Goal: Transaction & Acquisition: Book appointment/travel/reservation

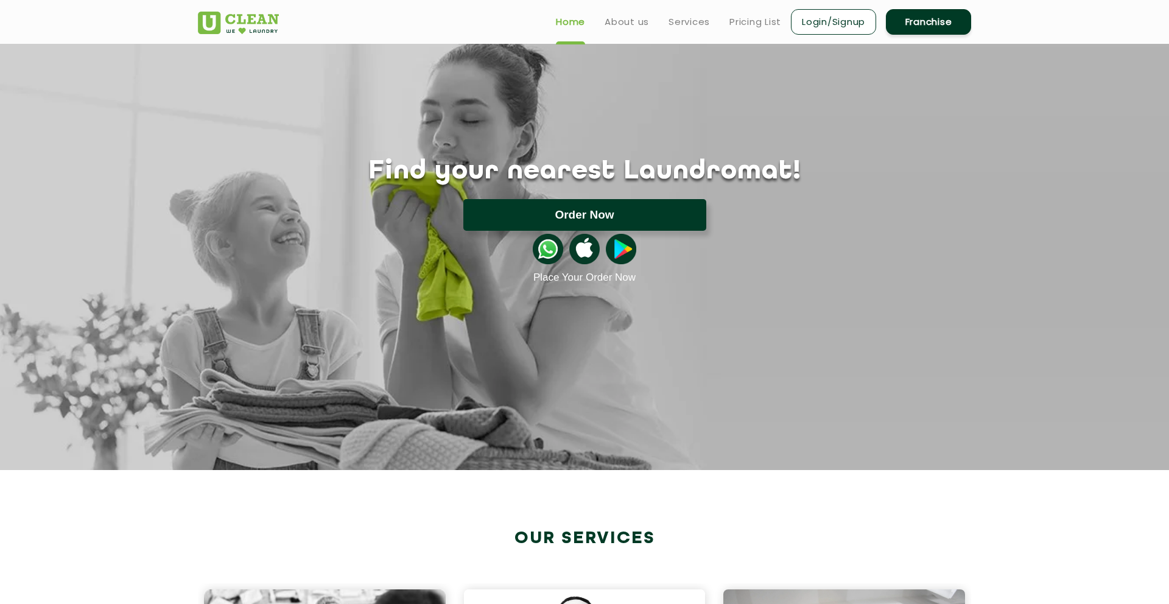
click at [536, 218] on button "Order Now" at bounding box center [584, 215] width 243 height 32
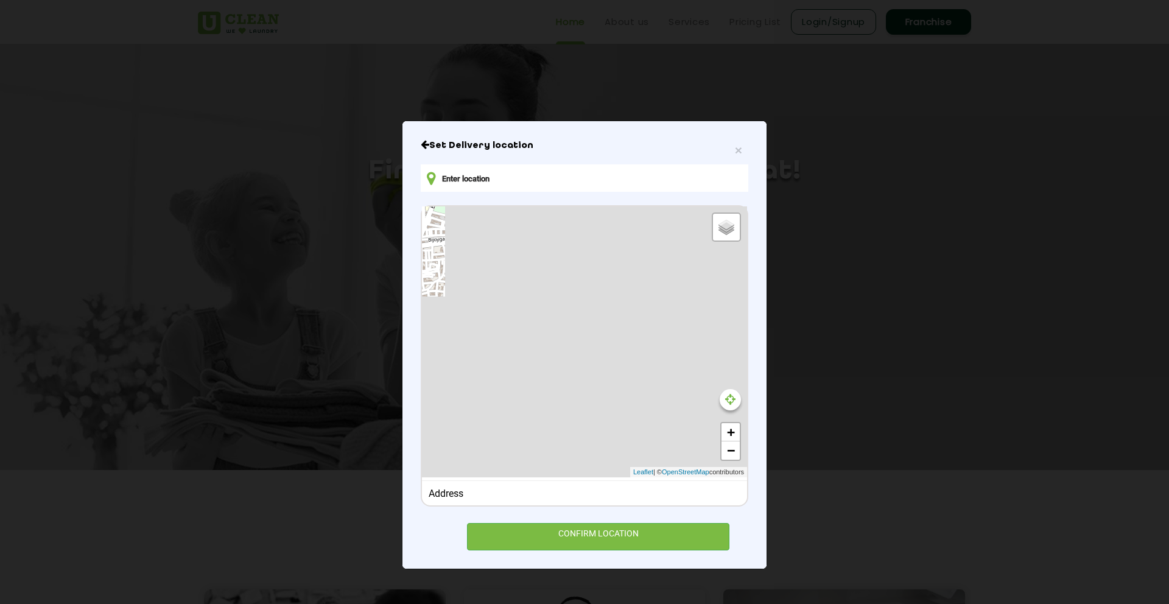
type input "8/1A, Bijoygarh, Samajgarh, Jadavpur, Kolkata, West Bengal 700040, India"
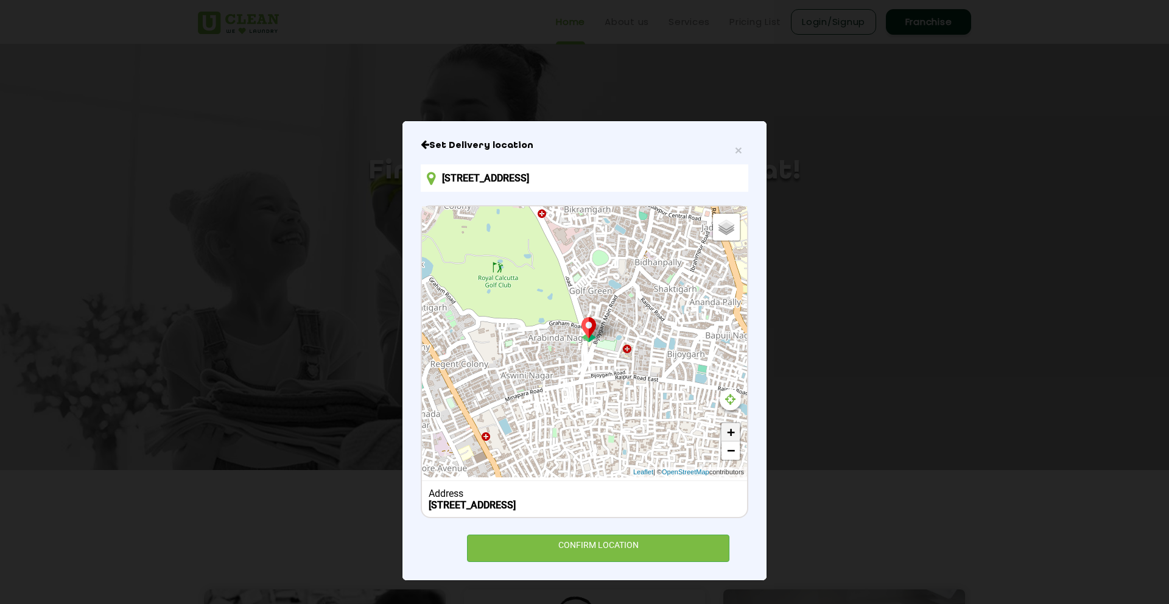
click at [729, 435] on link "+" at bounding box center [730, 432] width 18 height 18
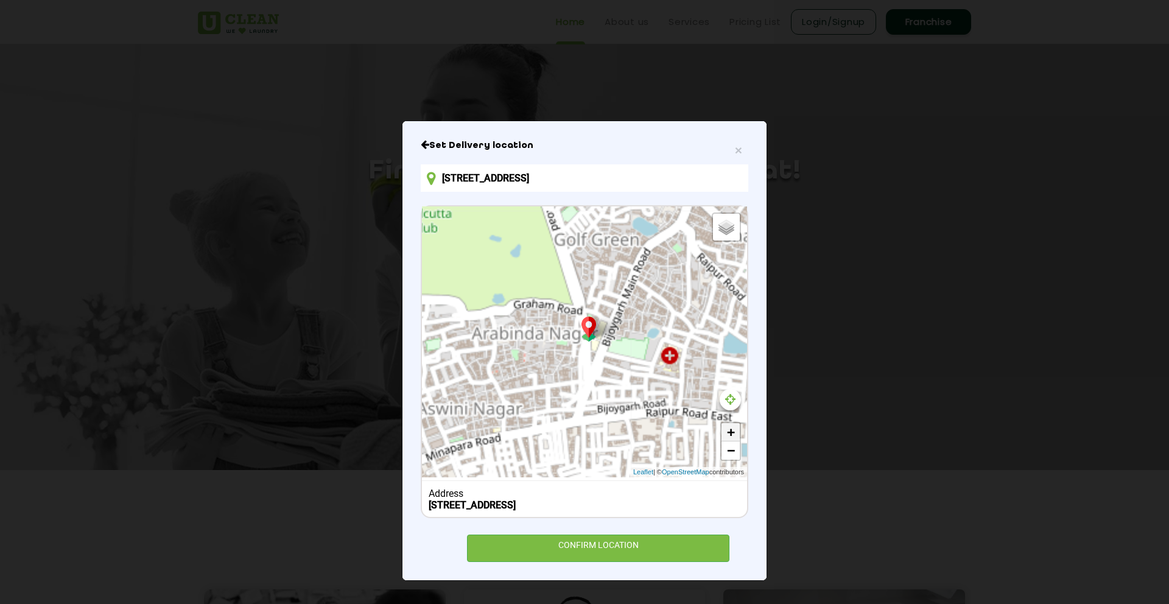
click at [729, 435] on link "+" at bounding box center [730, 432] width 18 height 18
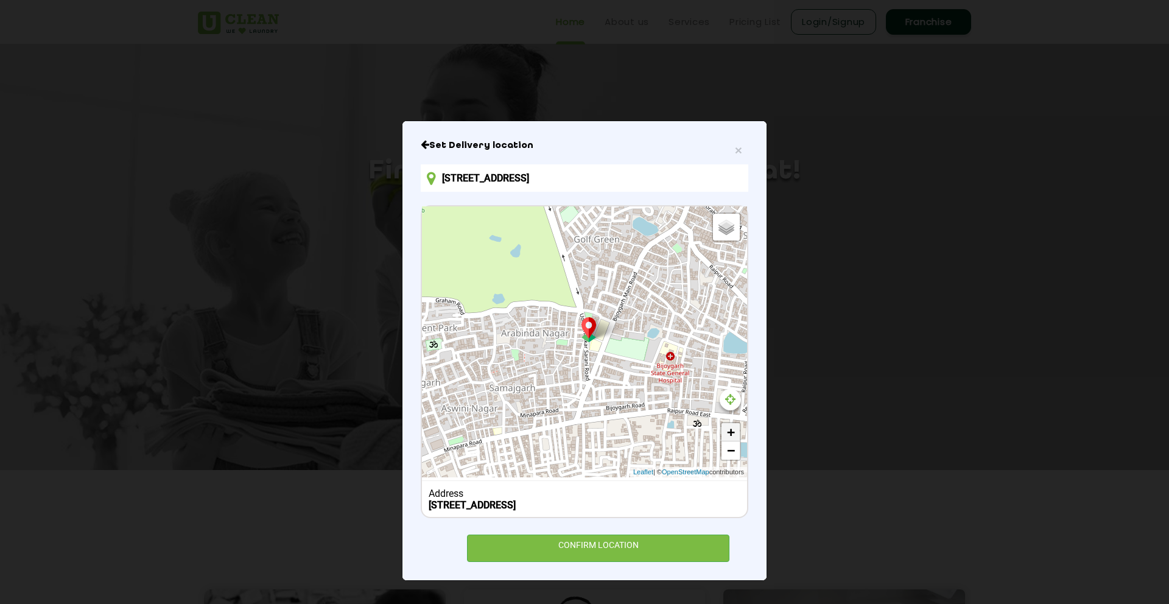
click at [729, 435] on link "+" at bounding box center [730, 432] width 18 height 18
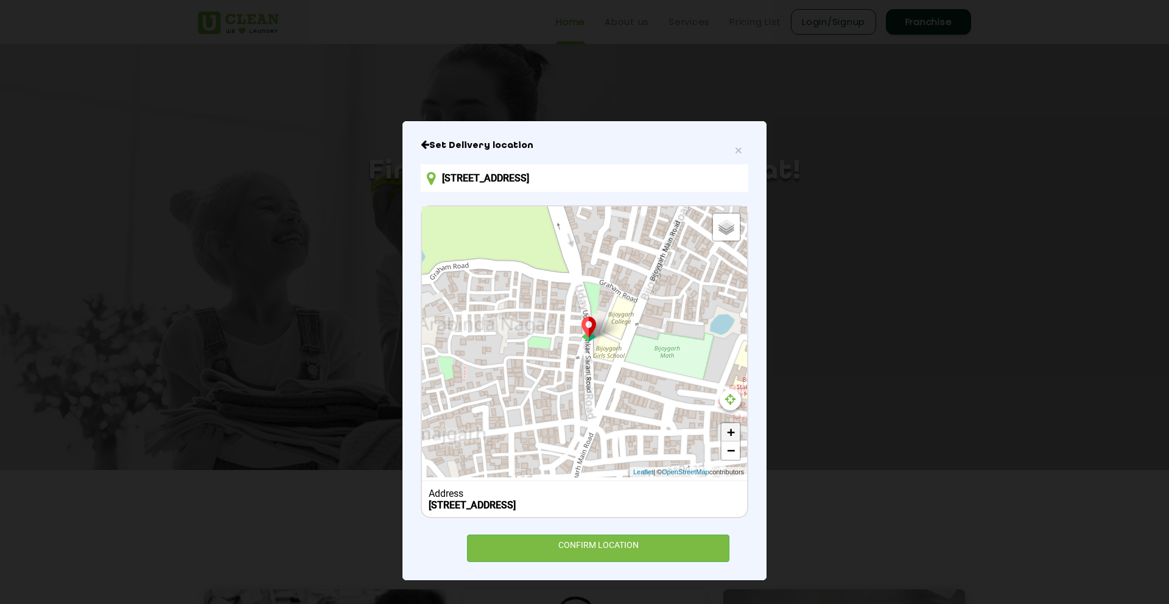
click at [729, 435] on link "+" at bounding box center [730, 432] width 18 height 18
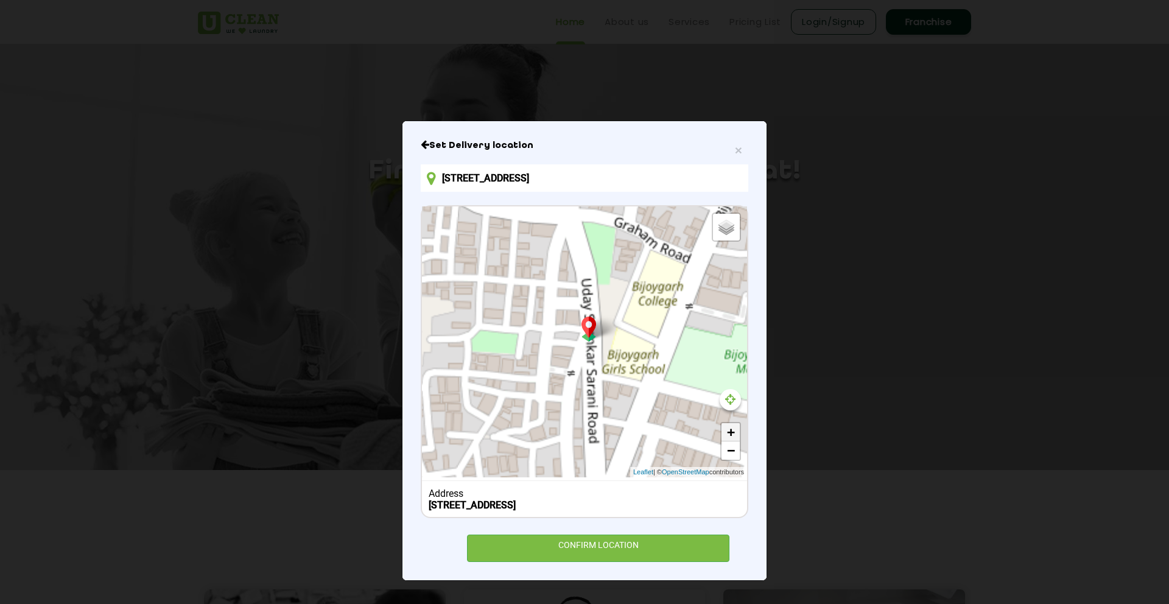
click at [729, 435] on link "+" at bounding box center [730, 432] width 18 height 18
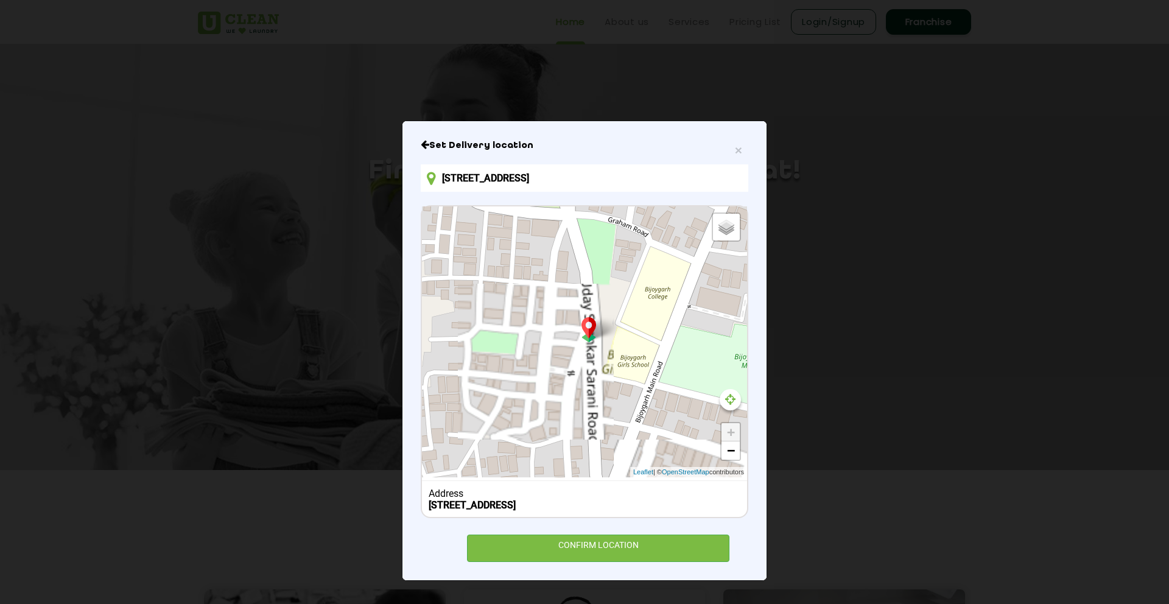
click at [729, 435] on link "+" at bounding box center [730, 432] width 18 height 18
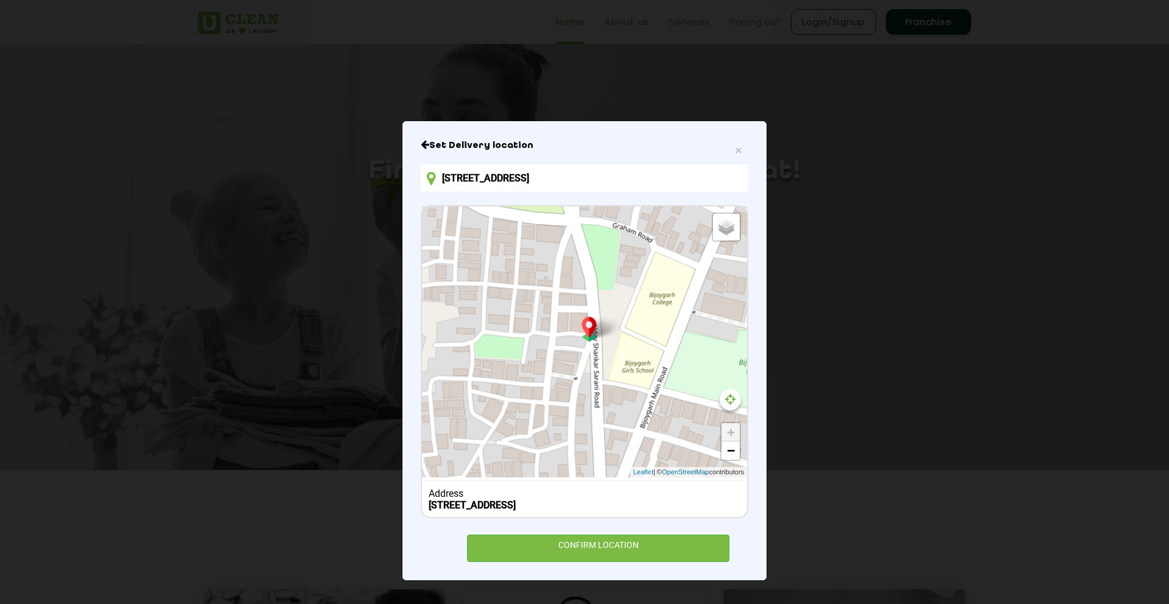
drag, startPoint x: 640, startPoint y: 388, endPoint x: 646, endPoint y: 394, distance: 8.6
click at [646, 394] on div "Default Satellite + − Leaflet | © OpenStreetMap contributors" at bounding box center [584, 341] width 325 height 271
drag, startPoint x: 646, startPoint y: 394, endPoint x: 652, endPoint y: 389, distance: 7.3
click at [652, 389] on div "Default Satellite + − Leaflet | © OpenStreetMap contributors" at bounding box center [584, 341] width 325 height 271
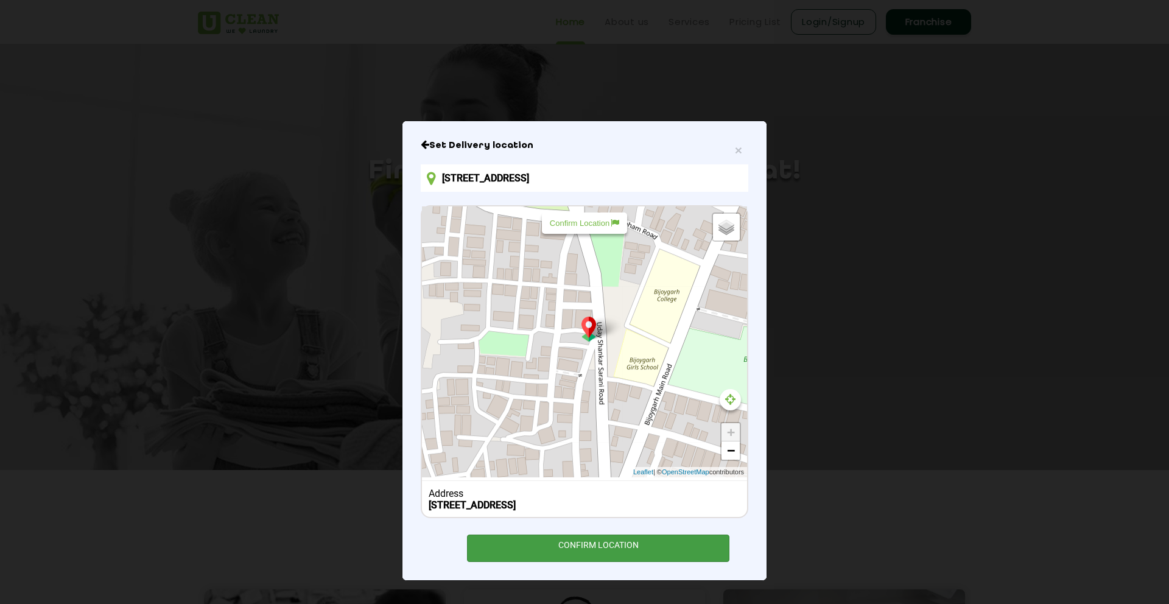
click at [582, 558] on div "CONFIRM LOCATION" at bounding box center [598, 547] width 262 height 27
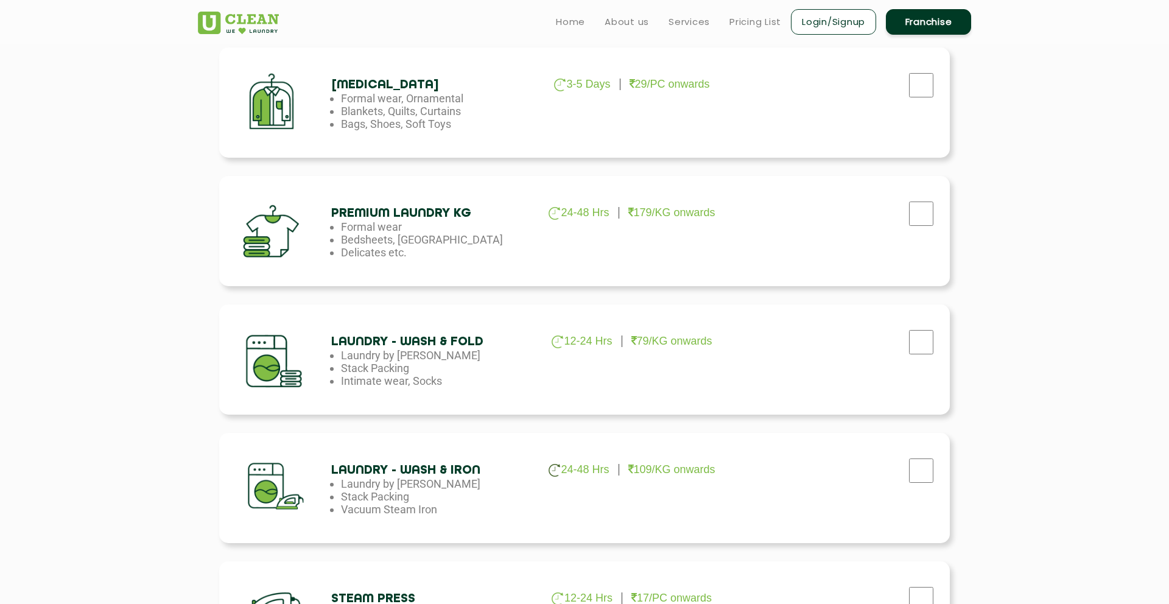
scroll to position [436, 0]
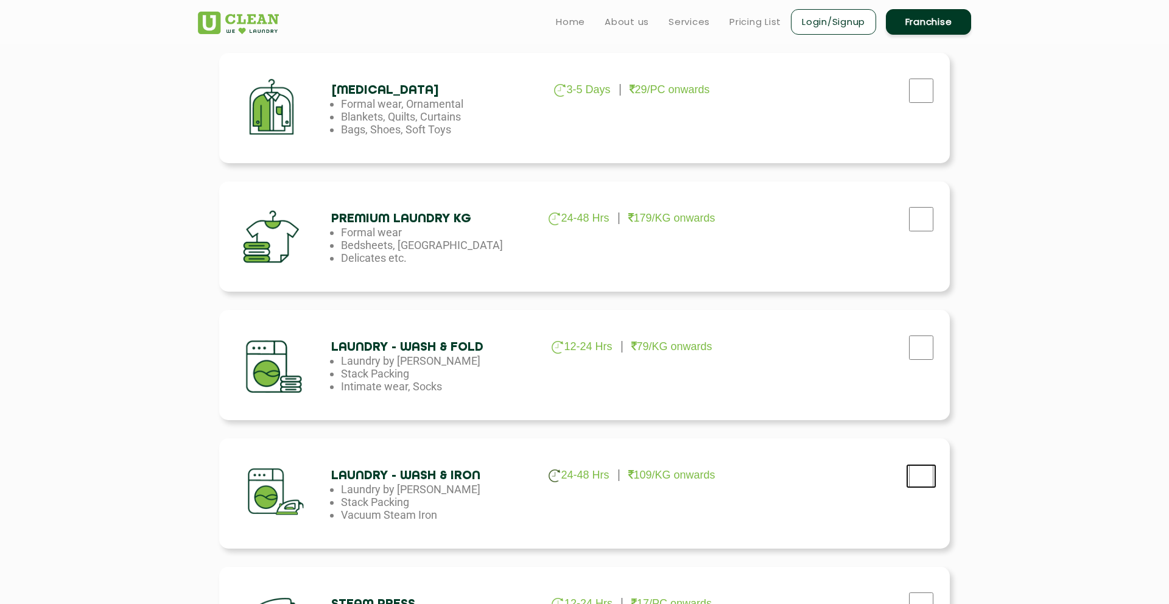
click at [923, 477] on input "checkbox" at bounding box center [921, 476] width 30 height 24
checkbox input "true"
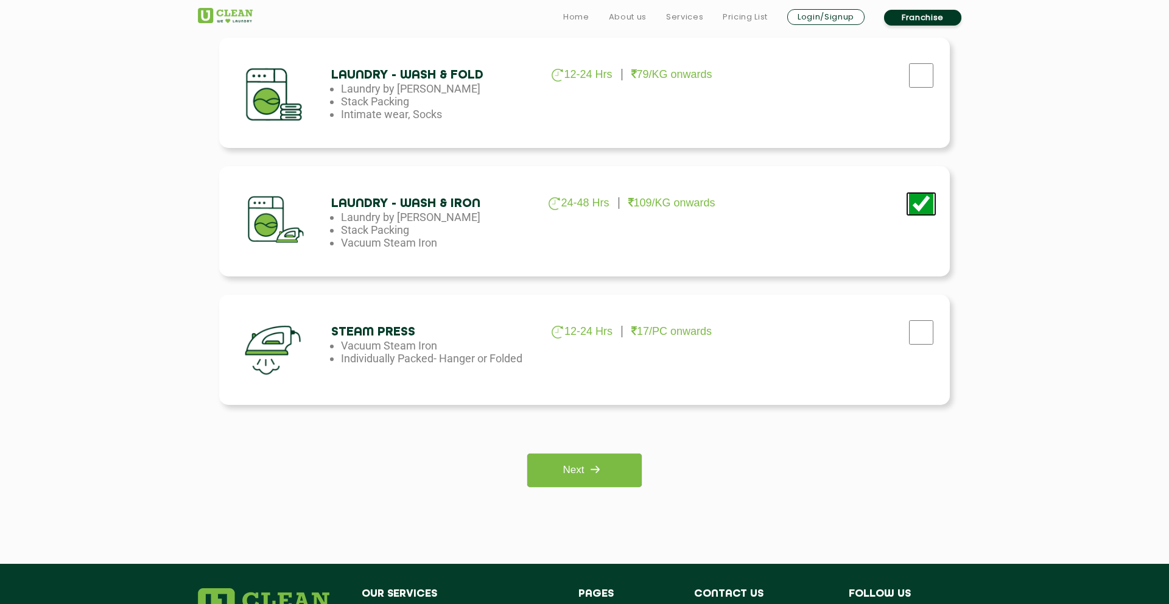
scroll to position [710, 0]
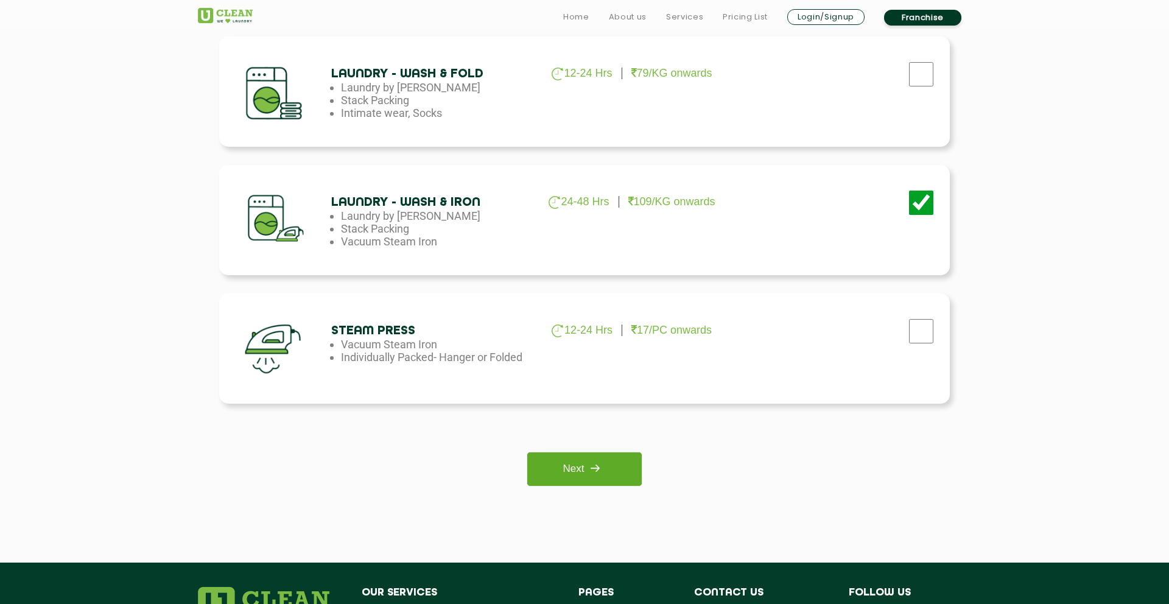
click at [584, 469] on link "Next" at bounding box center [584, 468] width 114 height 33
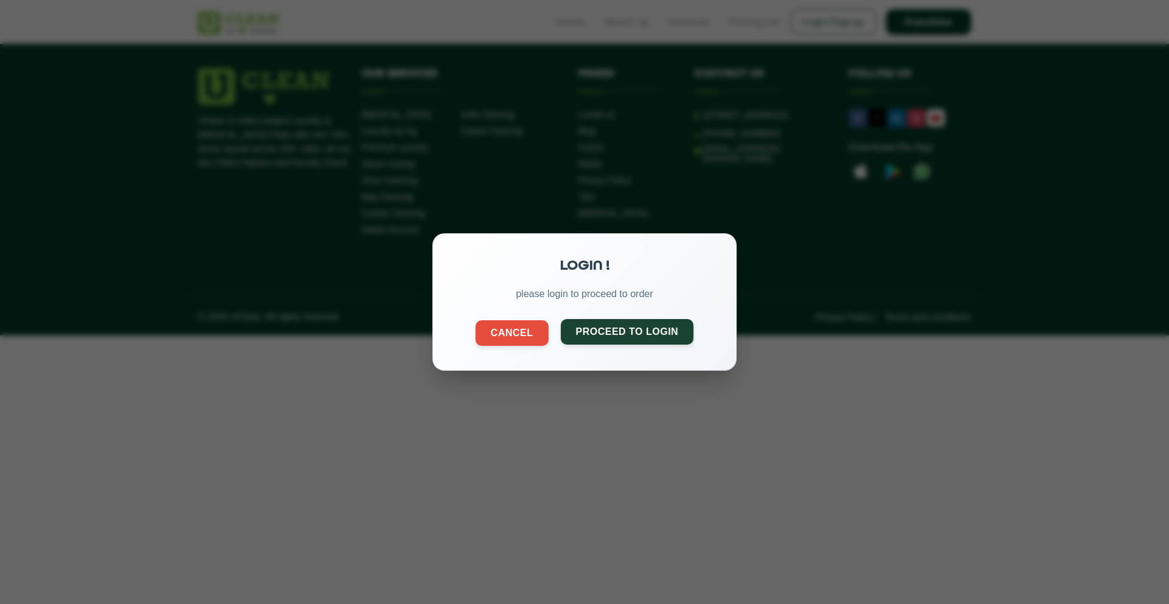
click at [604, 330] on button "Proceed to Login" at bounding box center [627, 332] width 133 height 26
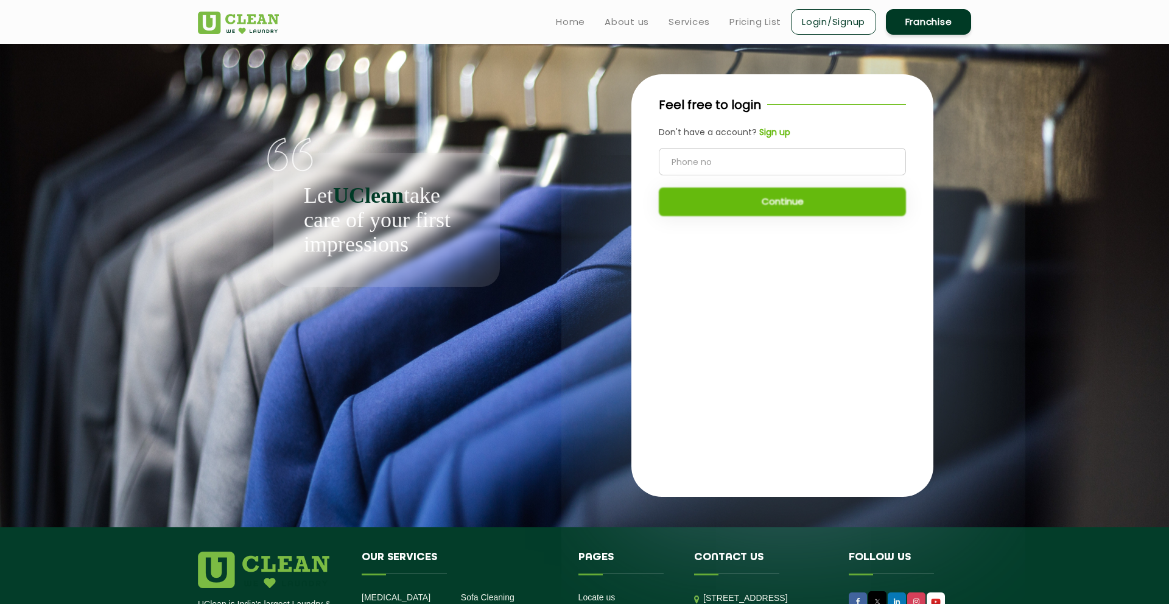
click at [736, 170] on input "tel" at bounding box center [782, 161] width 247 height 27
type input "8116106682"
click at [759, 206] on button "Continue" at bounding box center [782, 201] width 247 height 29
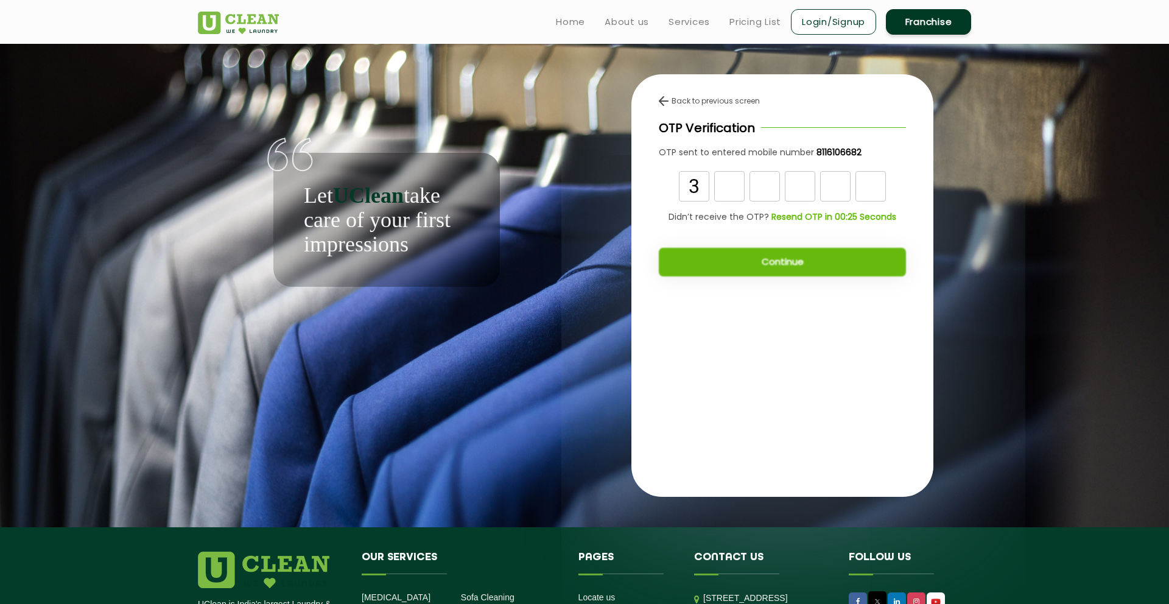
type input "3"
type input "7"
type input "8"
type input "3"
type input "9"
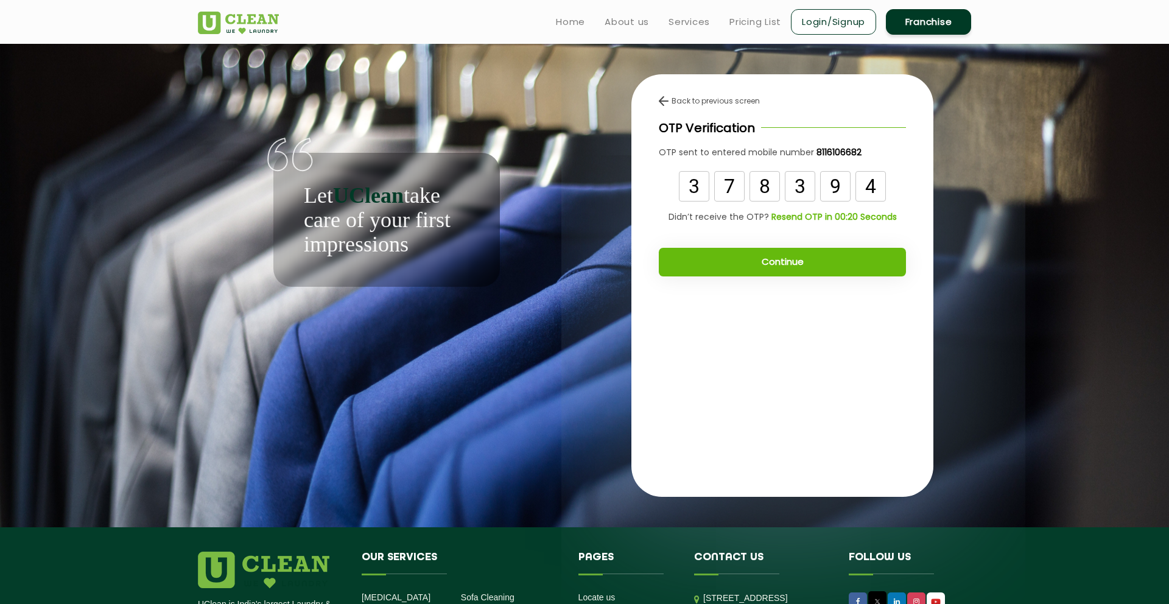
type input "4"
click at [796, 259] on button "Continue" at bounding box center [782, 262] width 247 height 29
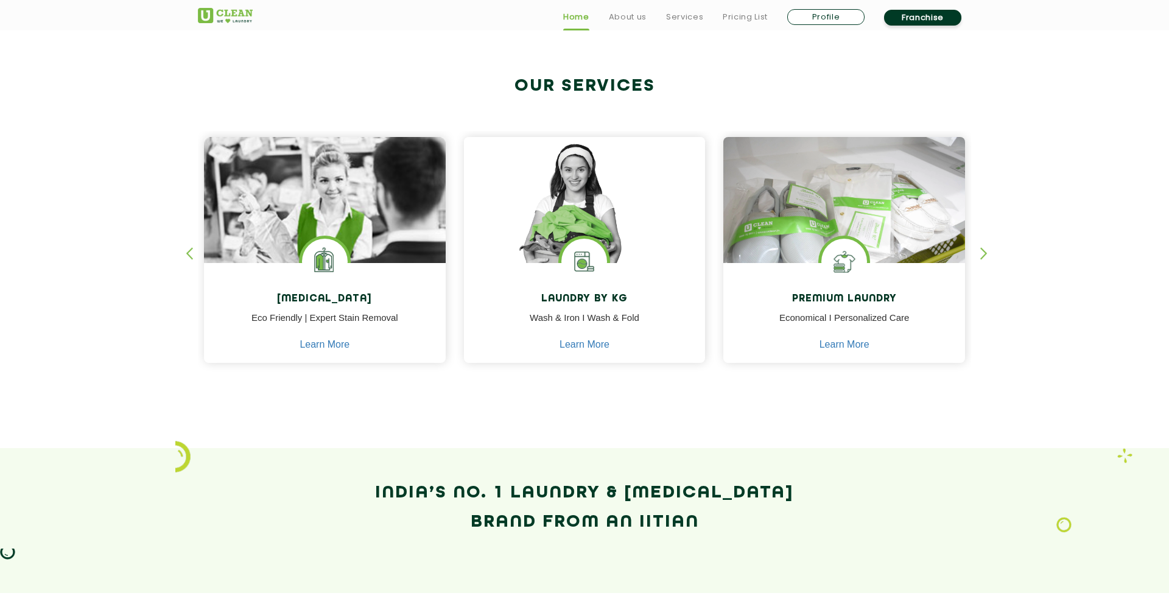
scroll to position [509, 0]
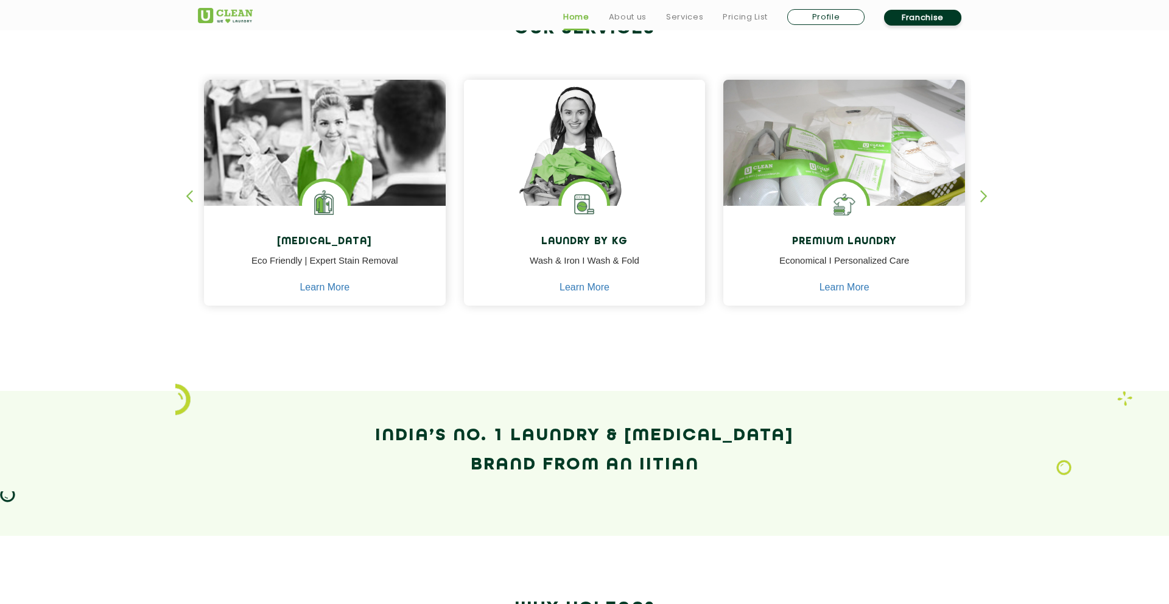
click at [985, 194] on div "button" at bounding box center [989, 206] width 18 height 33
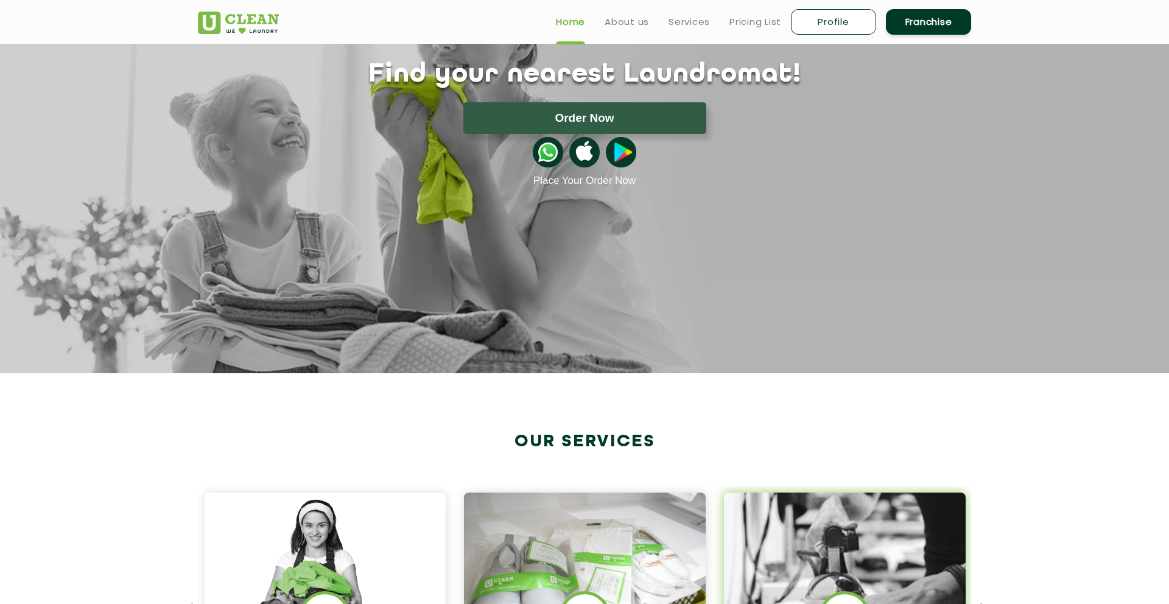
scroll to position [29, 0]
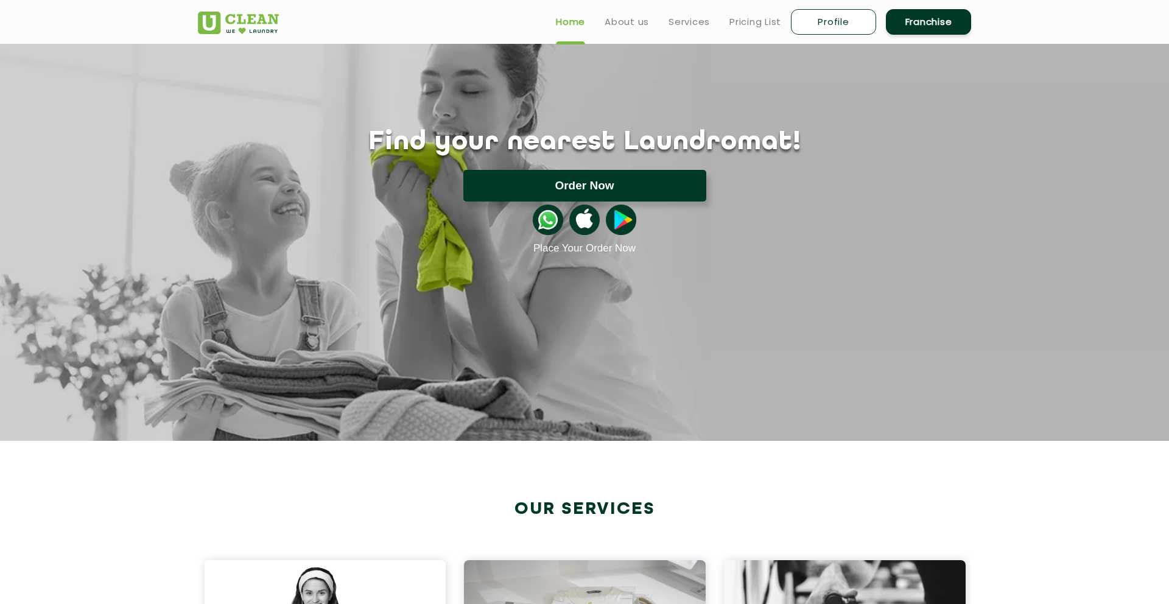
click at [592, 178] on button "Order Now" at bounding box center [584, 186] width 243 height 32
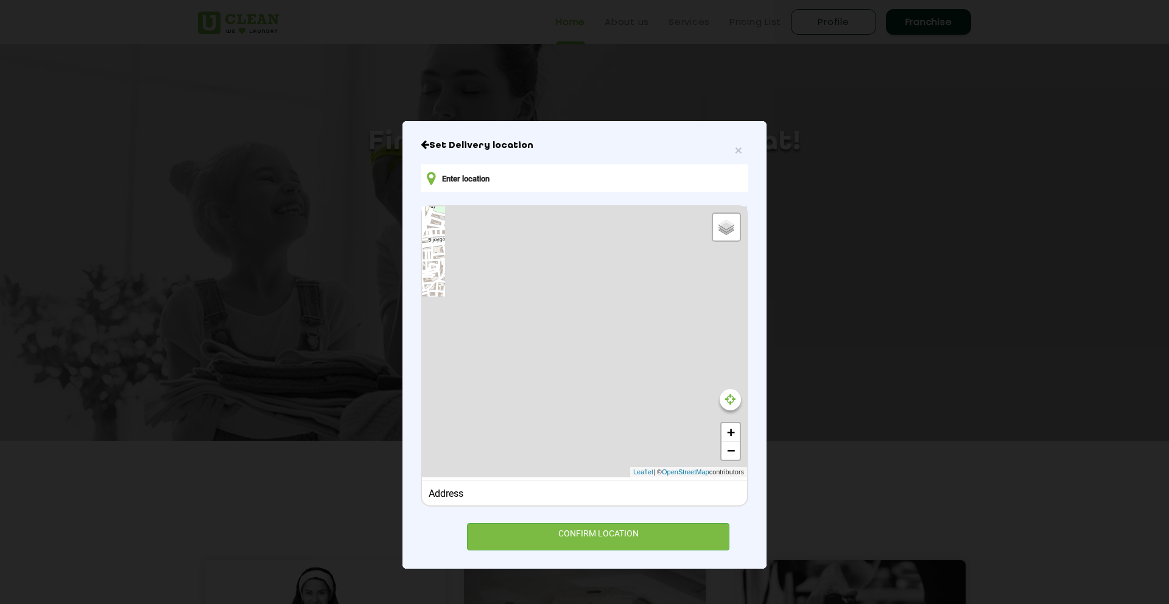
type input "[STREET_ADDRESS]"
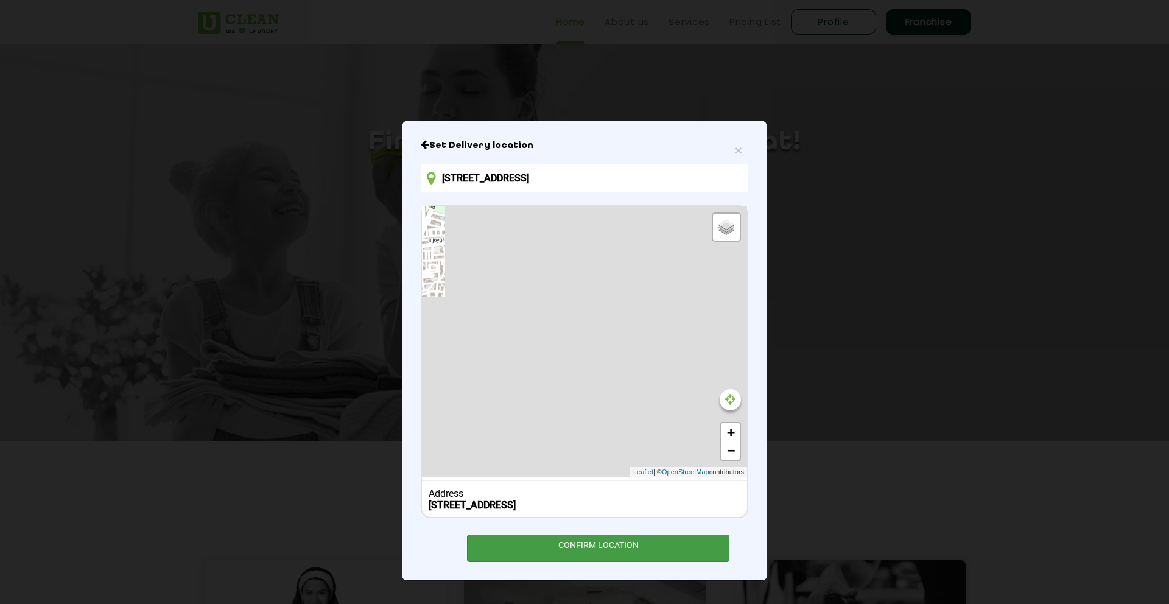
click at [587, 561] on div "CONFIRM LOCATION" at bounding box center [598, 547] width 262 height 27
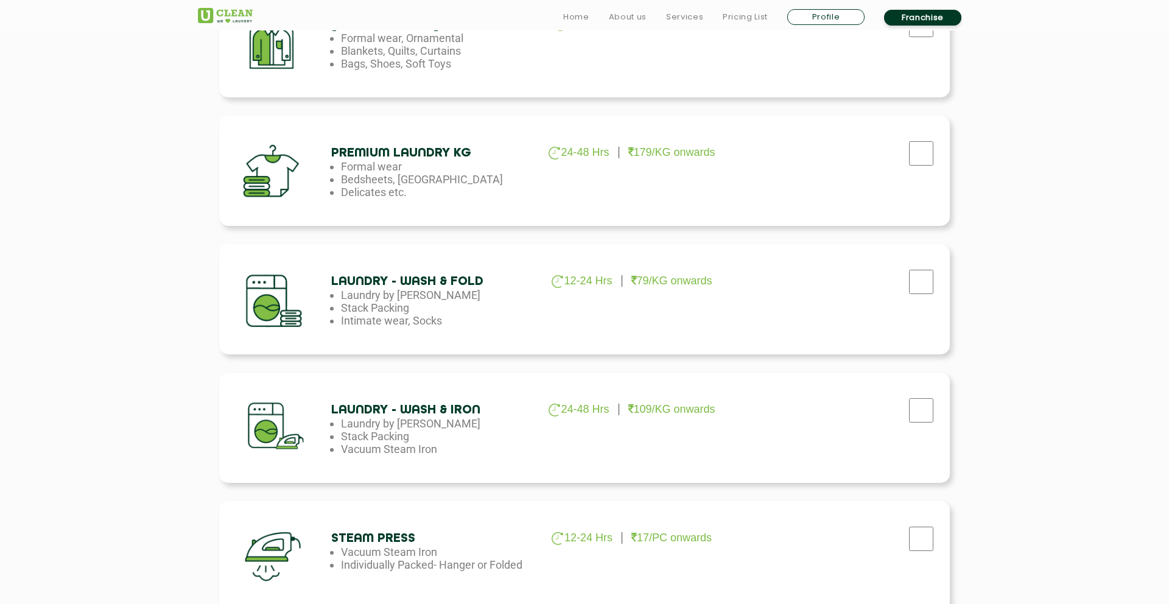
scroll to position [504, 0]
click at [926, 147] on input "checkbox" at bounding box center [921, 151] width 30 height 24
checkbox input "true"
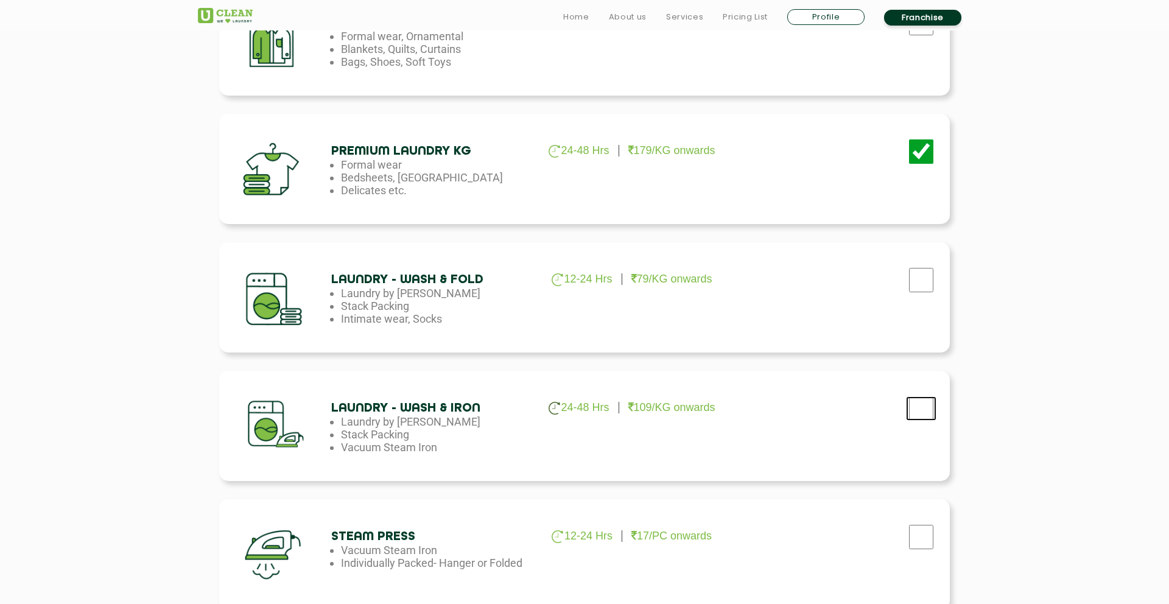
click at [927, 408] on input "checkbox" at bounding box center [921, 408] width 30 height 24
checkbox input "true"
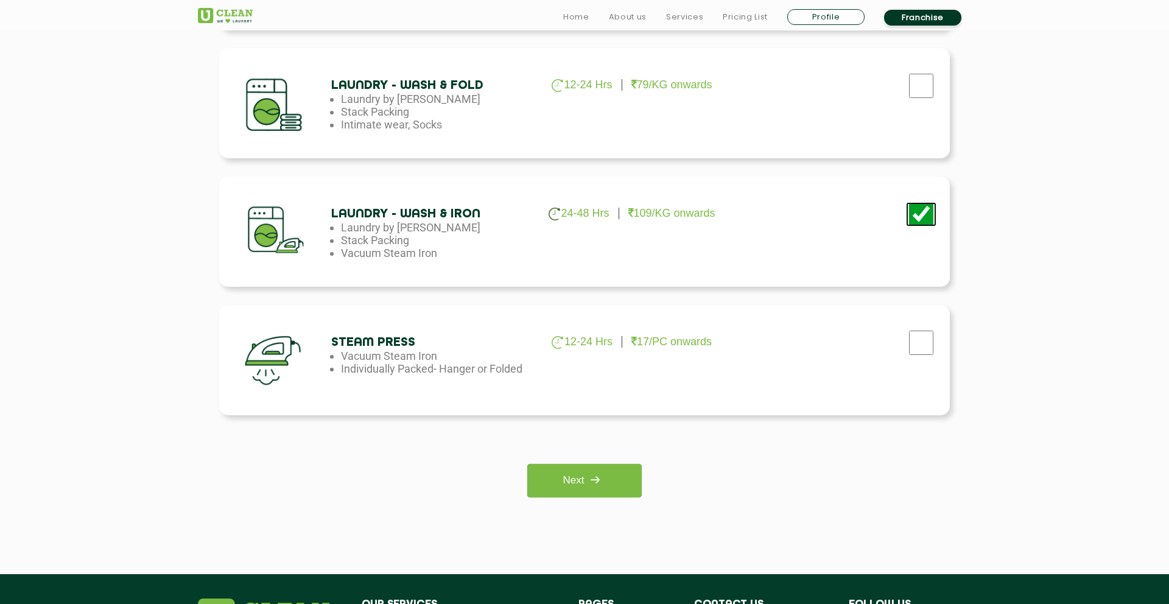
scroll to position [748, 0]
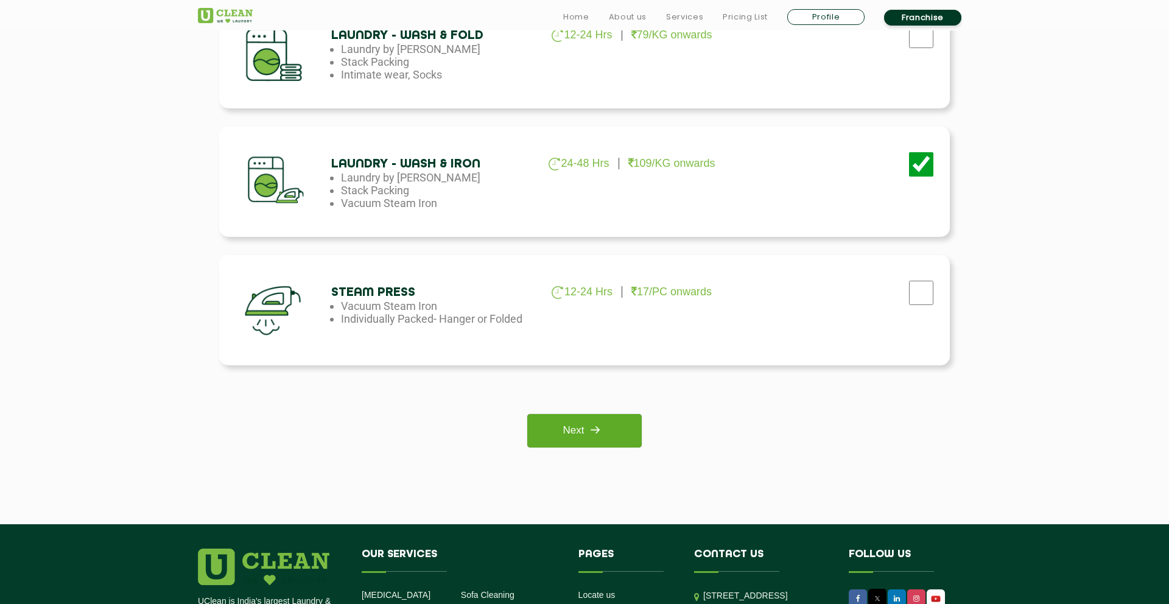
click at [602, 433] on img at bounding box center [595, 430] width 22 height 22
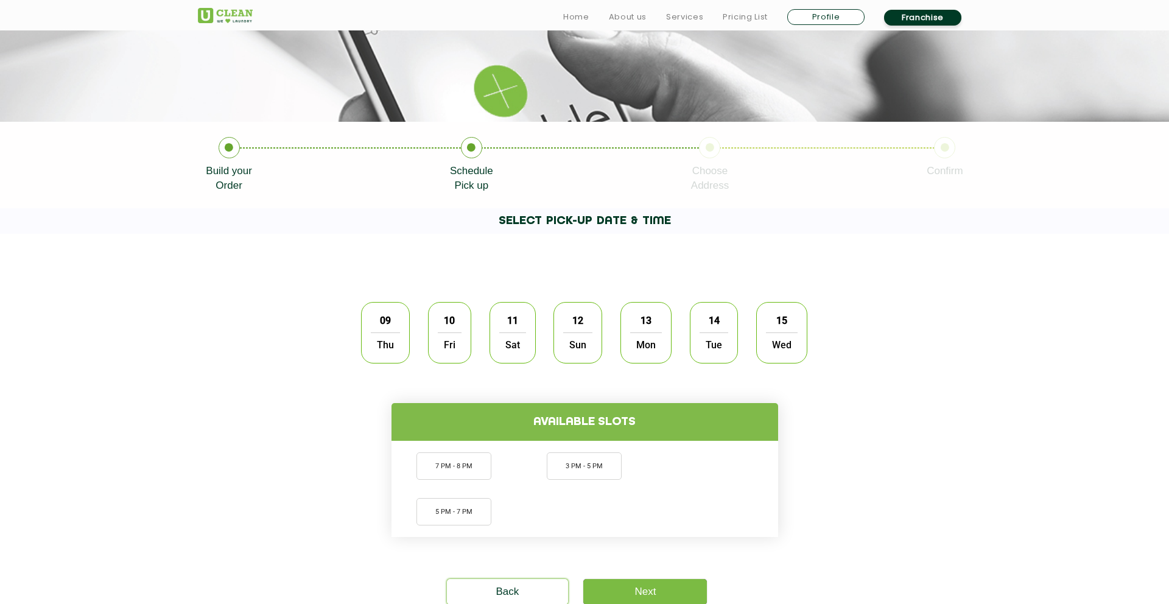
scroll to position [163, 0]
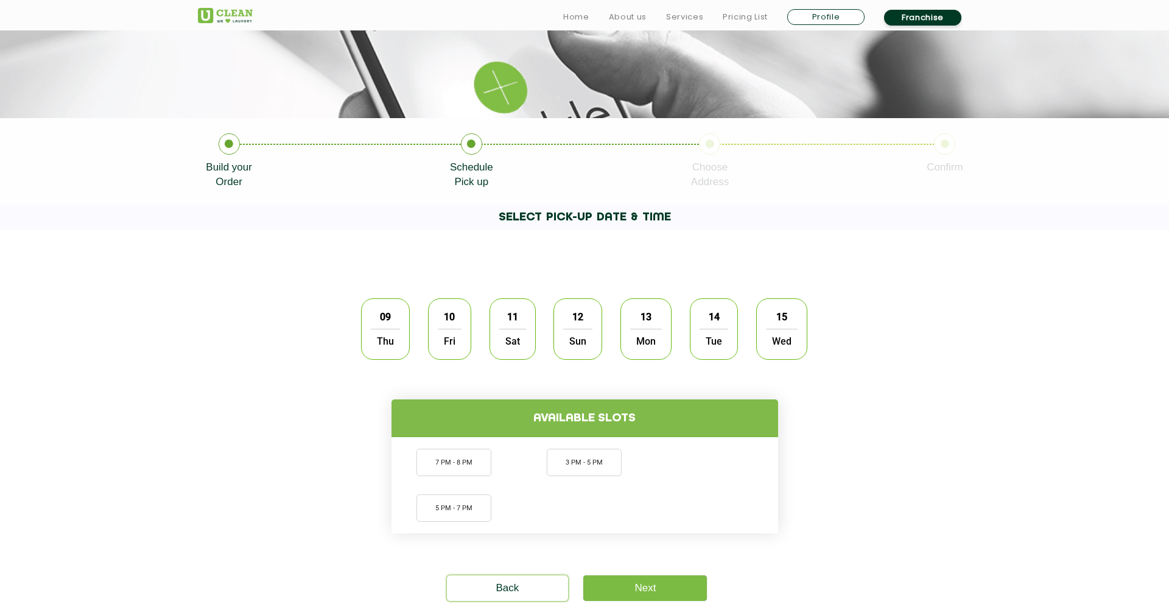
click at [450, 314] on span "10" at bounding box center [449, 317] width 23 height 24
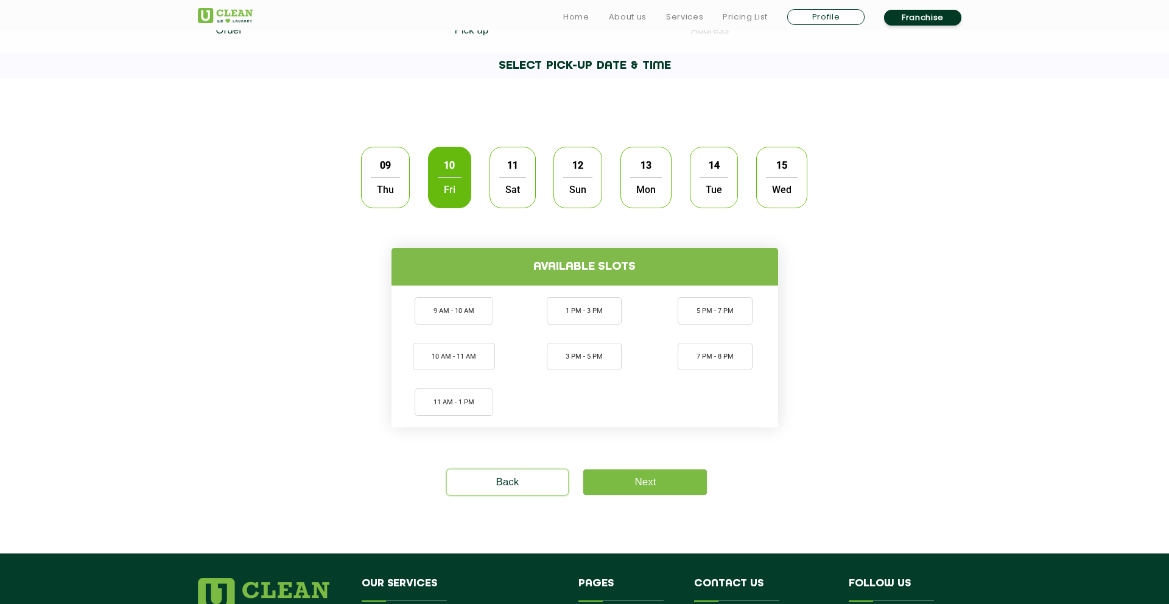
scroll to position [320, 0]
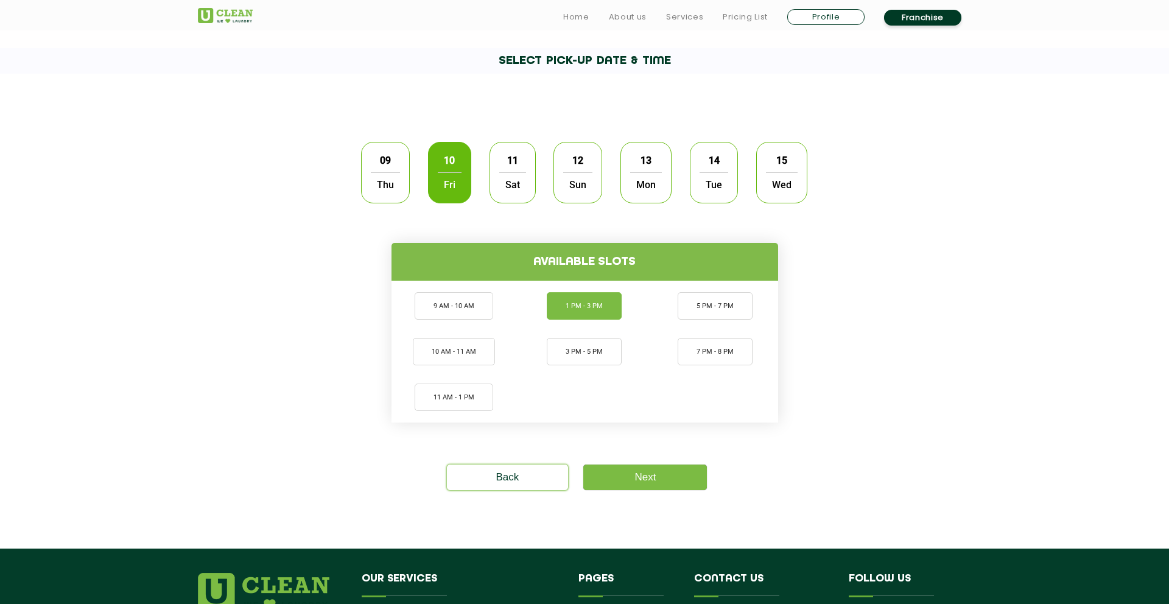
click at [597, 307] on li "1 PM - 3 PM" at bounding box center [584, 305] width 75 height 27
click at [626, 478] on link "Next" at bounding box center [645, 477] width 124 height 26
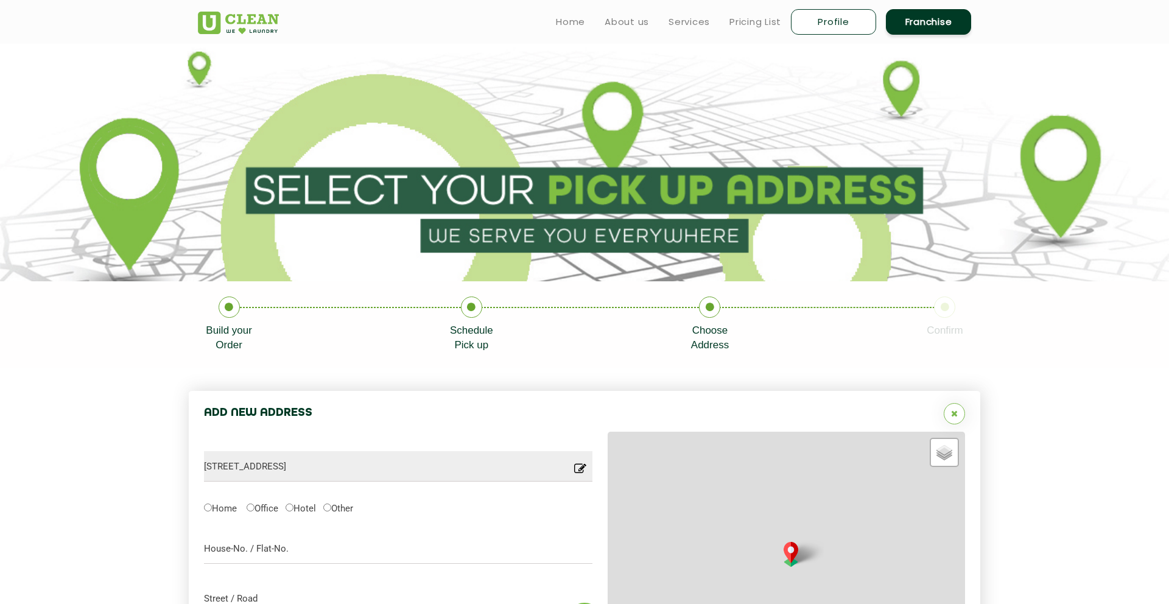
type input "Save"
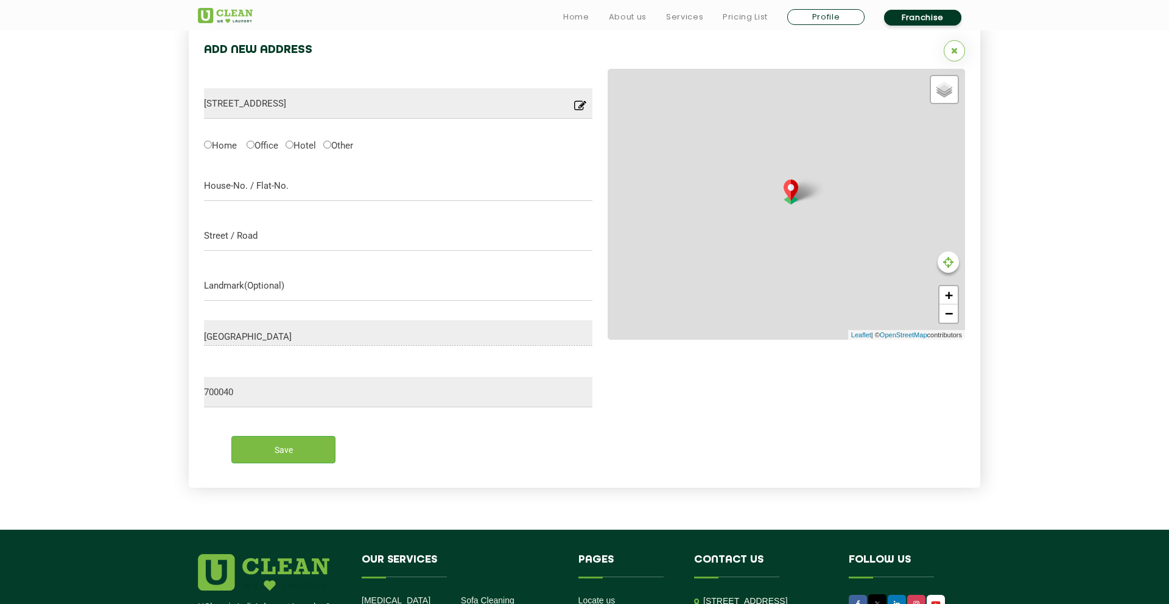
scroll to position [391, 0]
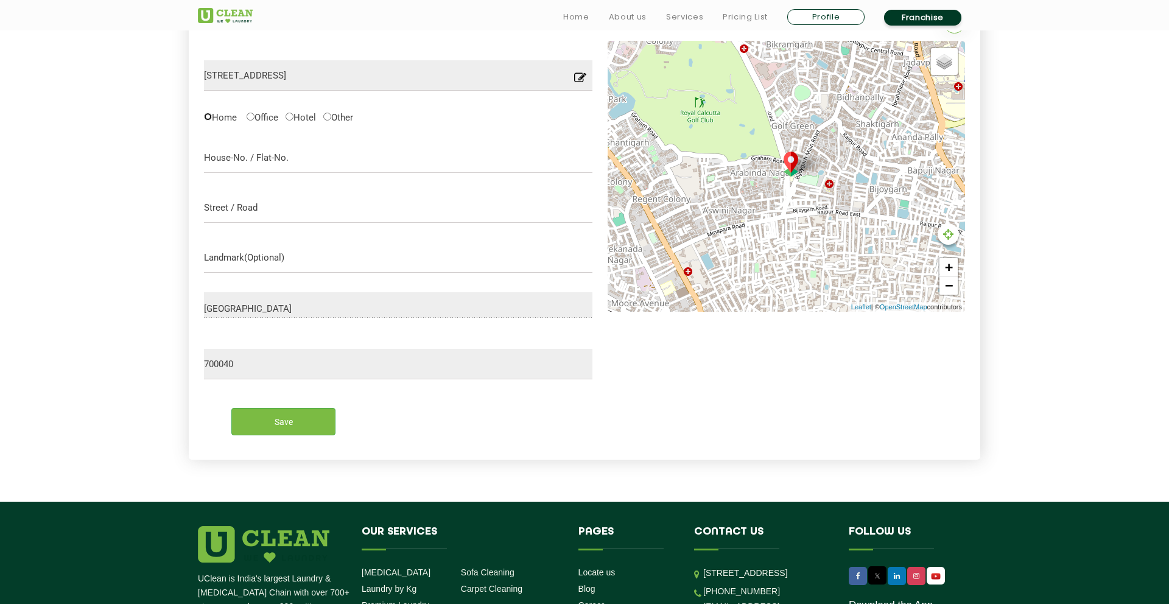
click at [211, 119] on input "Home" at bounding box center [208, 117] width 8 height 8
radio input "true"
click at [240, 155] on input "text" at bounding box center [398, 157] width 388 height 30
type input "8/1"
click at [241, 213] on input "text" at bounding box center [398, 207] width 388 height 30
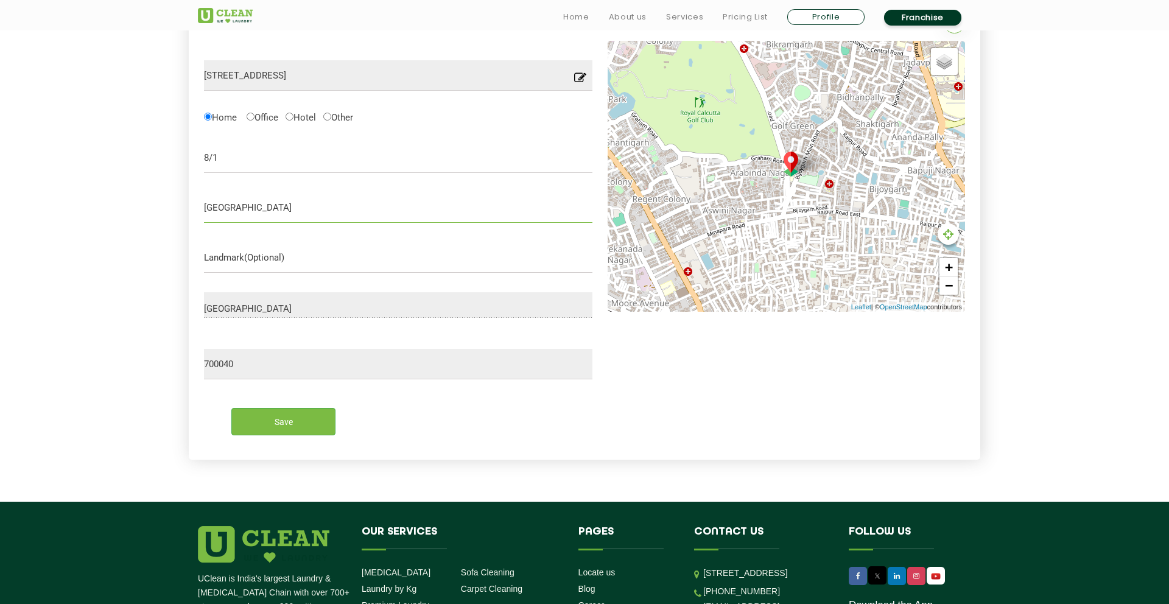
type input "[GEOGRAPHIC_DATA]"
click at [244, 252] on input "text" at bounding box center [398, 257] width 388 height 30
click at [278, 254] on input "Beside RSV Diagnostics" at bounding box center [398, 257] width 388 height 30
paste input "rsv diagnostic"
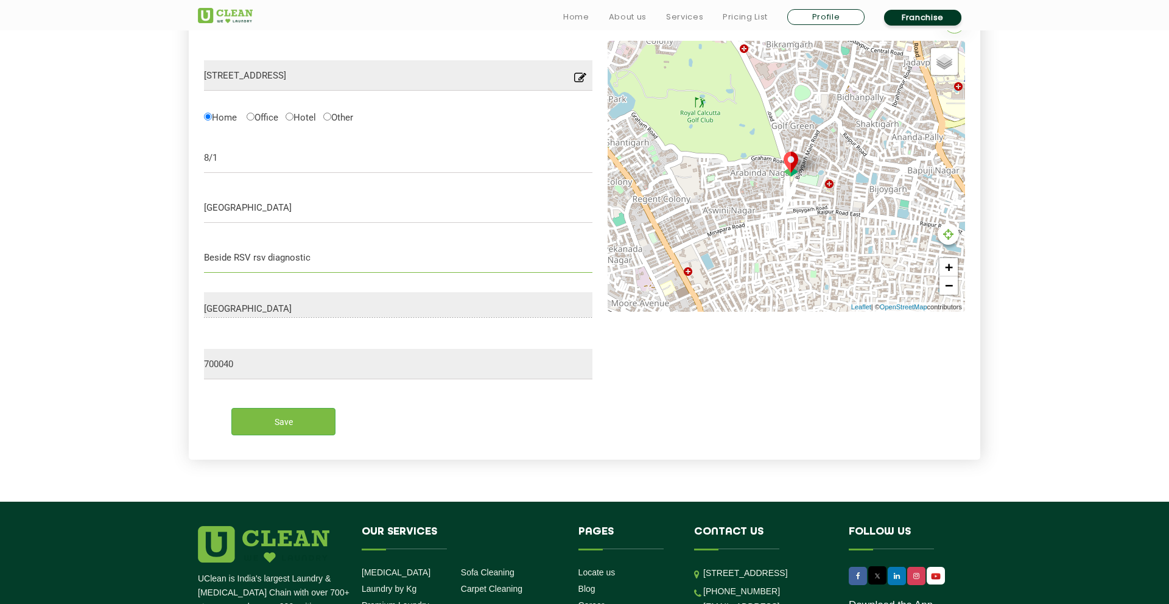
click at [262, 256] on input "Beside RSV rsv diagnostic" at bounding box center [398, 257] width 388 height 30
type input "Beside RSV Diagnostic"
click at [305, 415] on input "Save" at bounding box center [283, 421] width 104 height 27
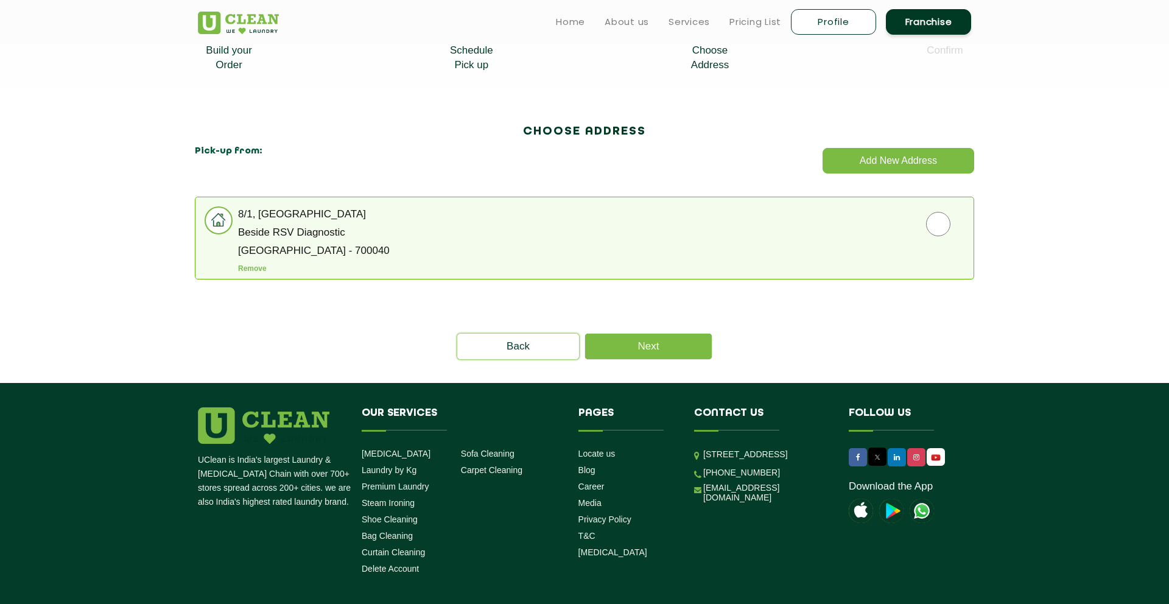
scroll to position [277, 0]
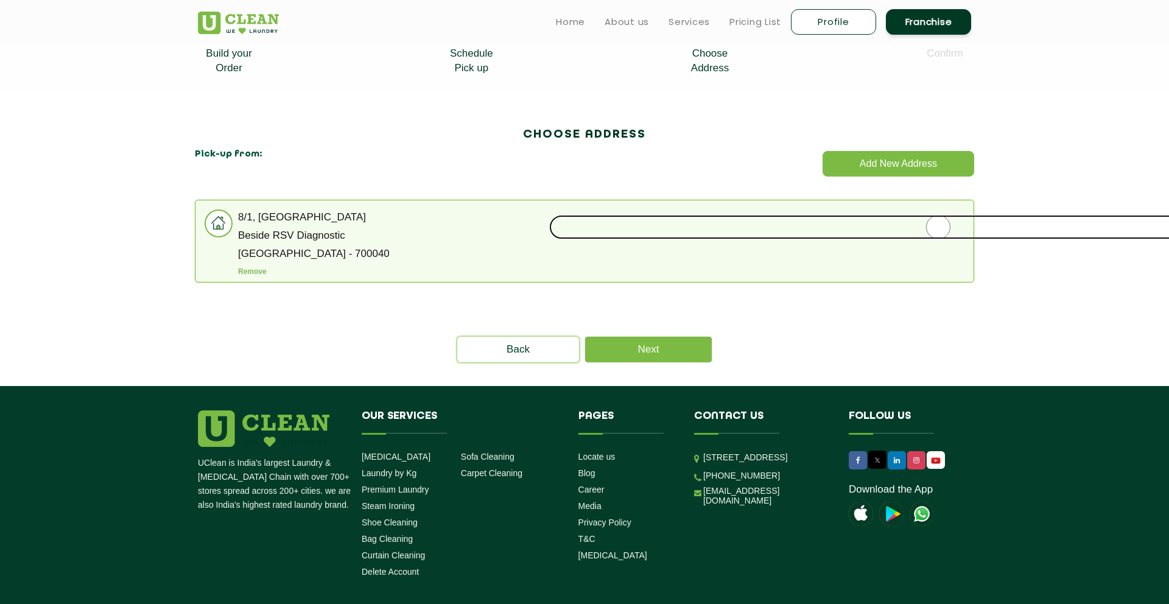
click at [936, 225] on input "radio" at bounding box center [938, 227] width 778 height 24
radio input "true"
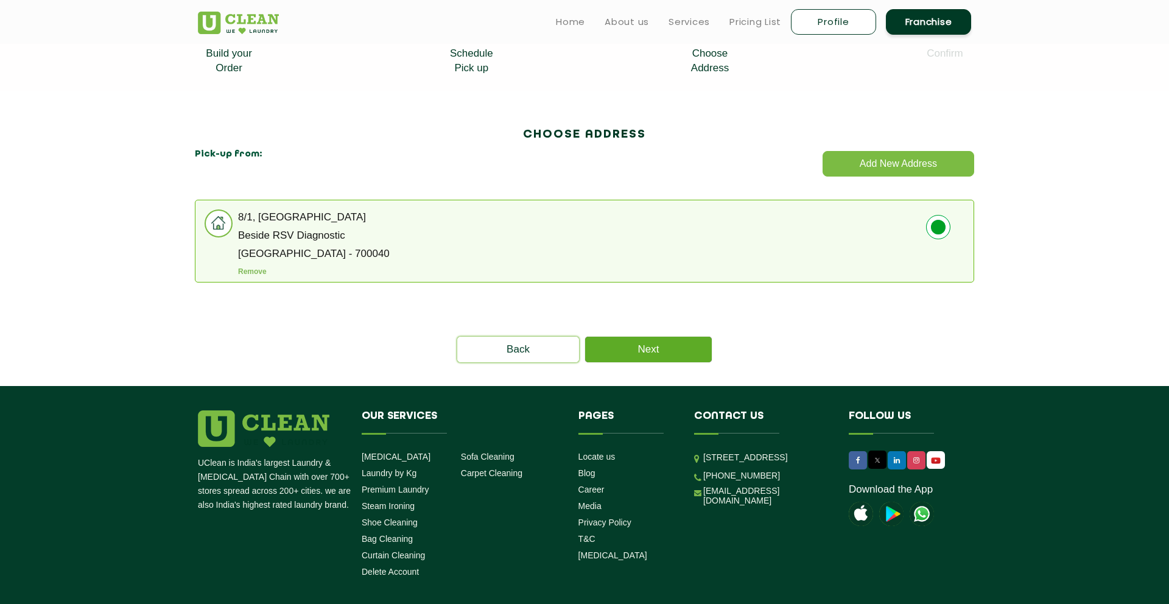
click at [651, 340] on link "Next" at bounding box center [648, 350] width 127 height 26
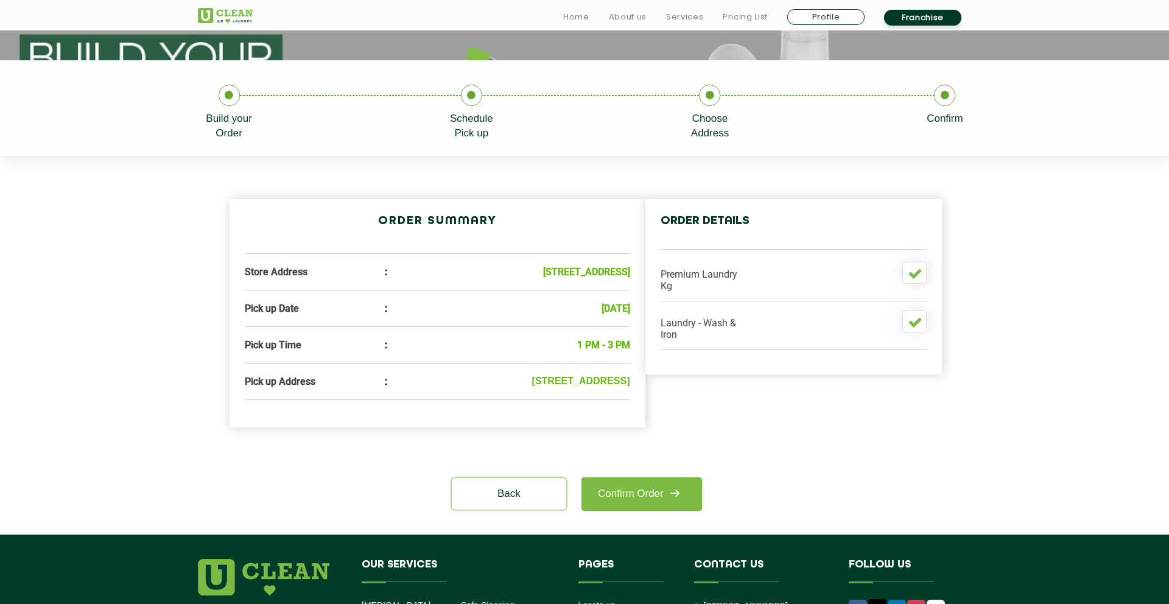
scroll to position [224, 0]
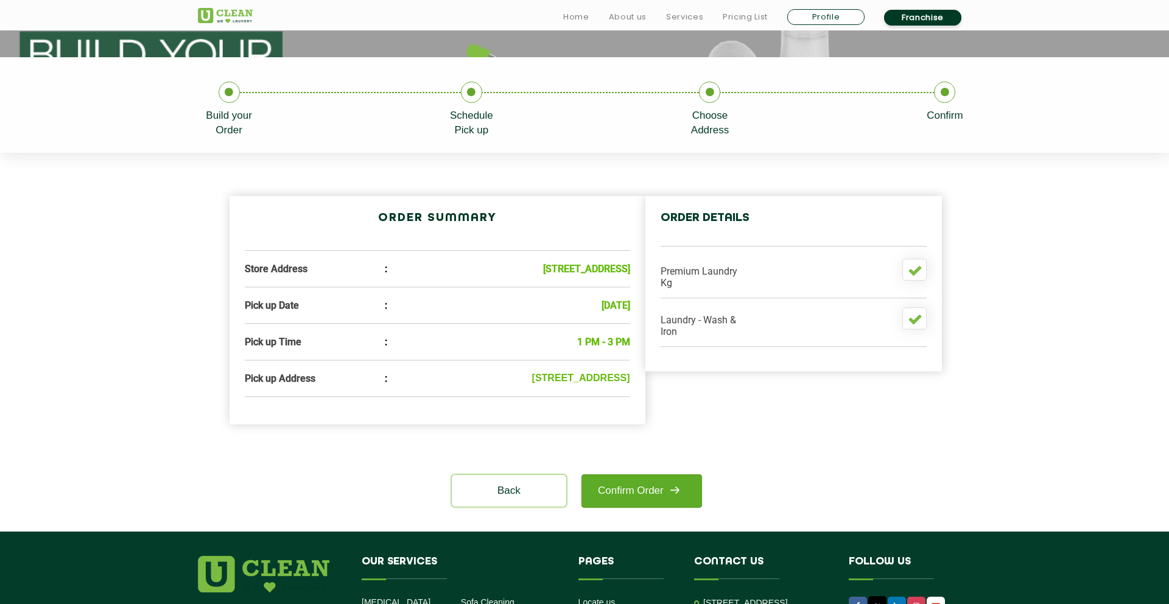
click at [620, 504] on link "Confirm Order" at bounding box center [641, 490] width 121 height 33
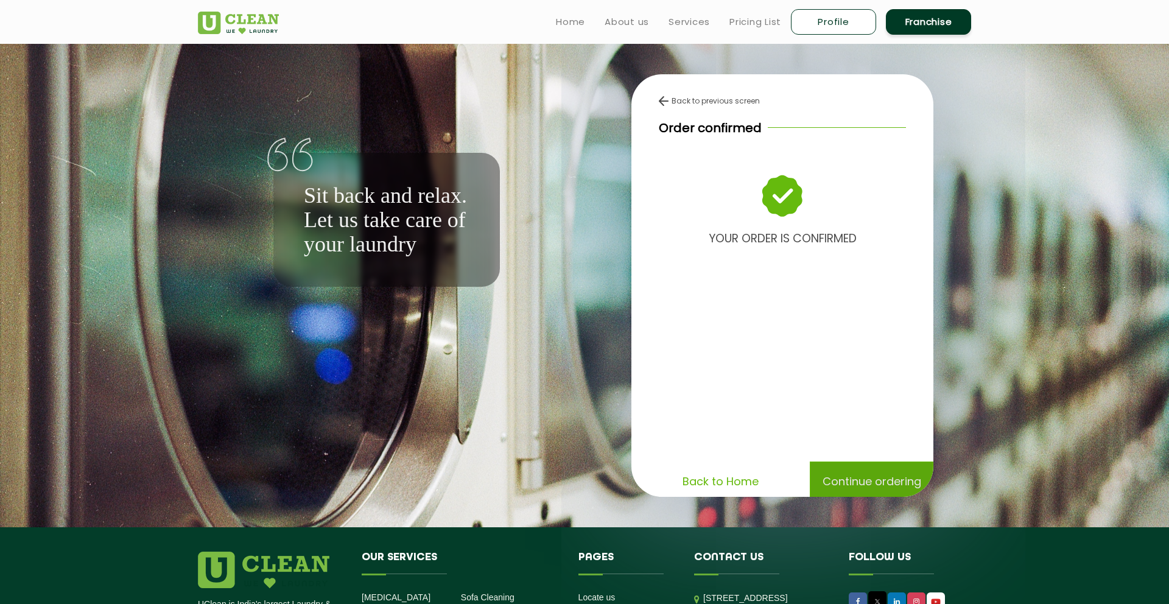
click at [847, 478] on p "Continue ordering" at bounding box center [871, 480] width 99 height 21
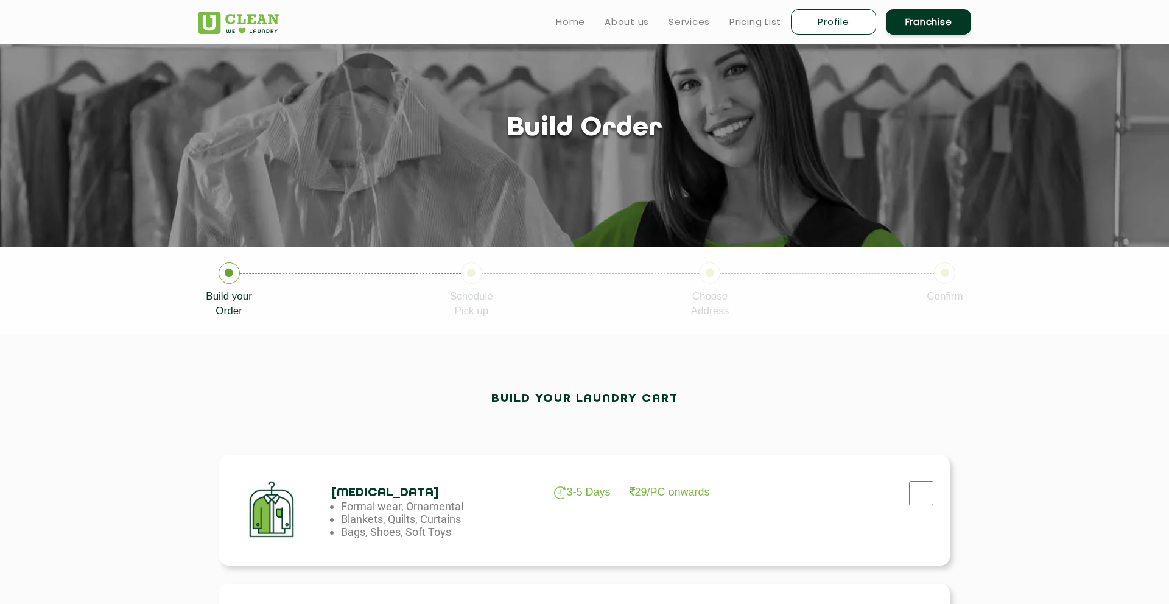
scroll to position [35, 0]
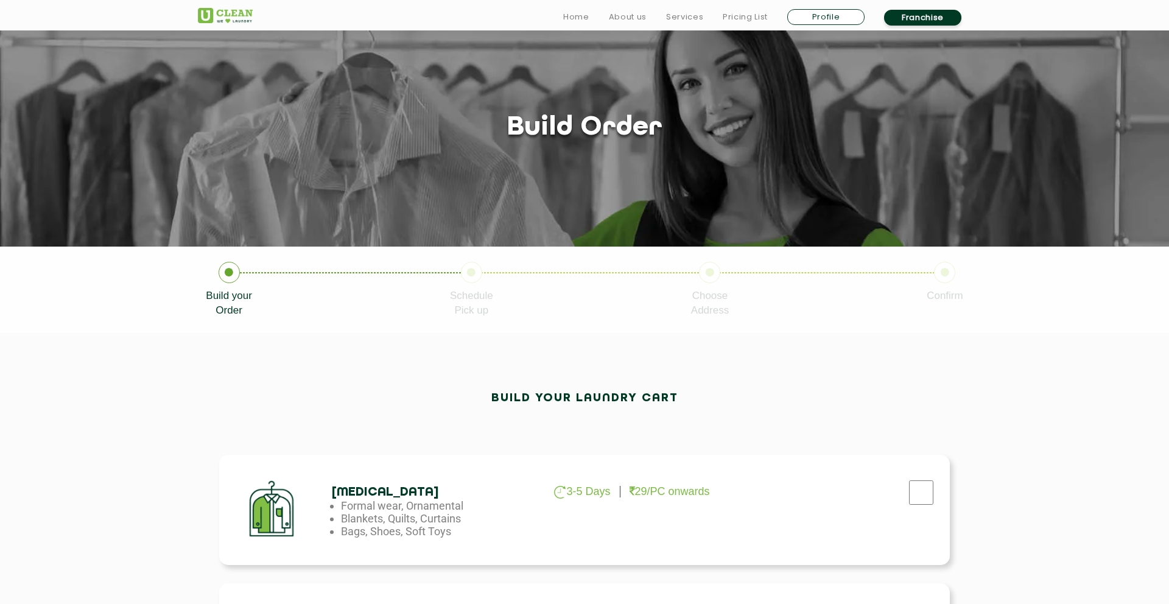
click at [833, 15] on link "Profile" at bounding box center [825, 17] width 77 height 16
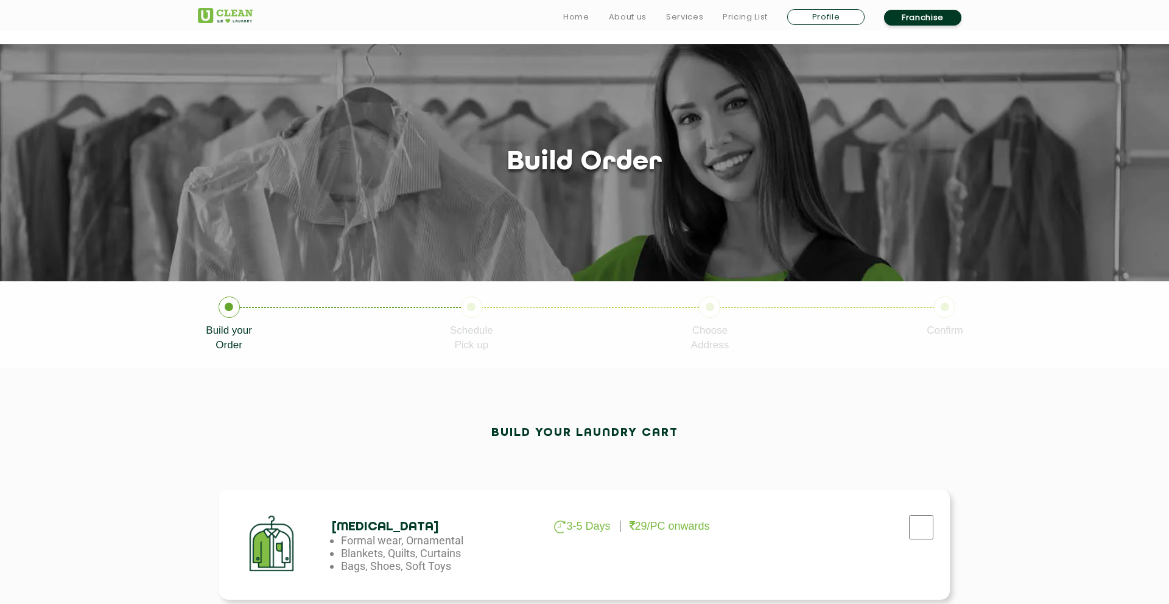
select select
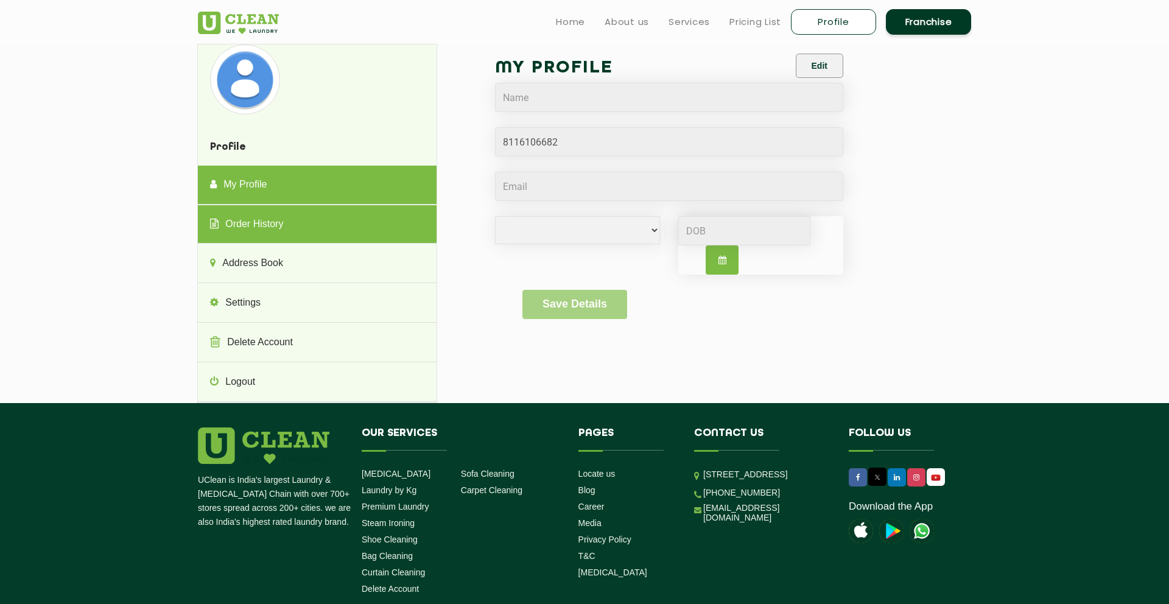
click at [321, 226] on link "Order History" at bounding box center [317, 224] width 238 height 39
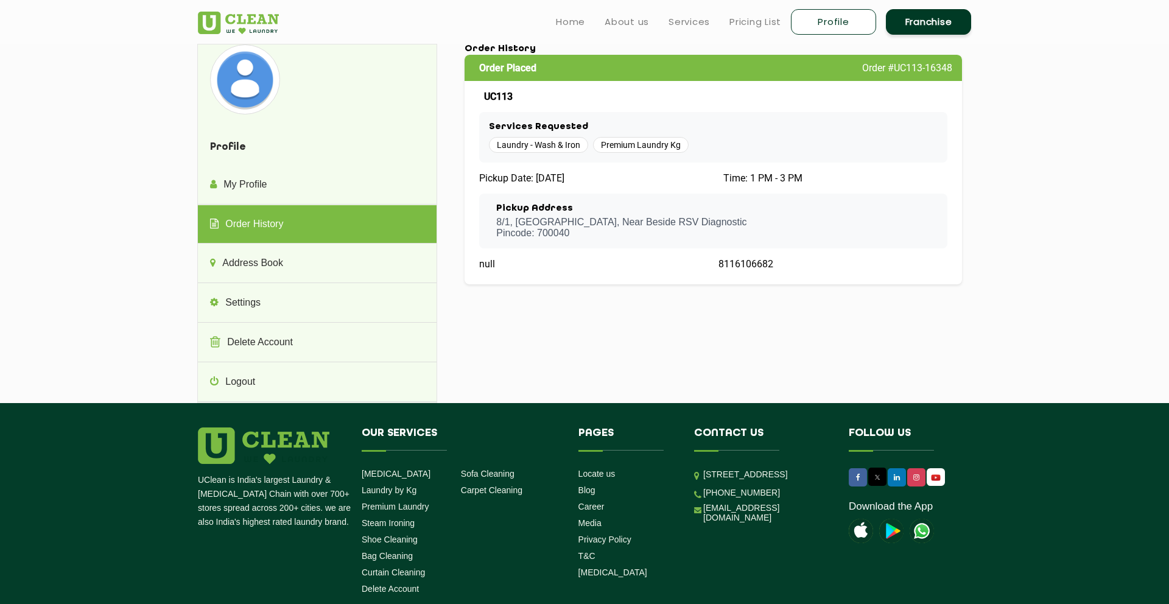
click at [708, 178] on div "Pickup Date: [DATE]" at bounding box center [593, 178] width 229 height 12
click at [486, 264] on span "null" at bounding box center [487, 264] width 16 height 12
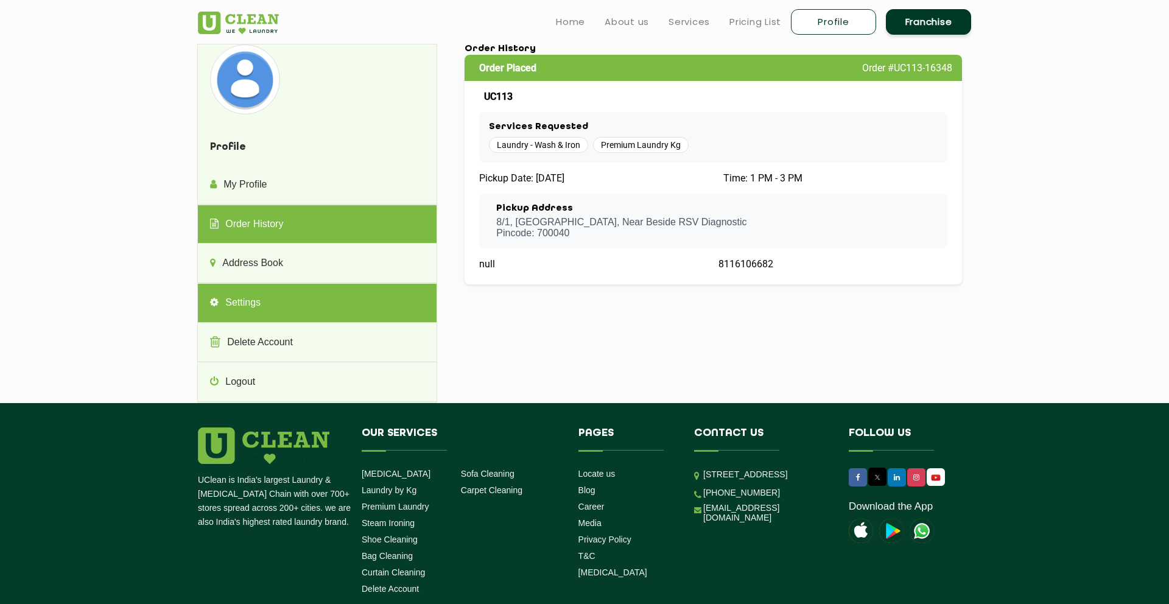
click at [327, 294] on link "Settings" at bounding box center [317, 303] width 238 height 39
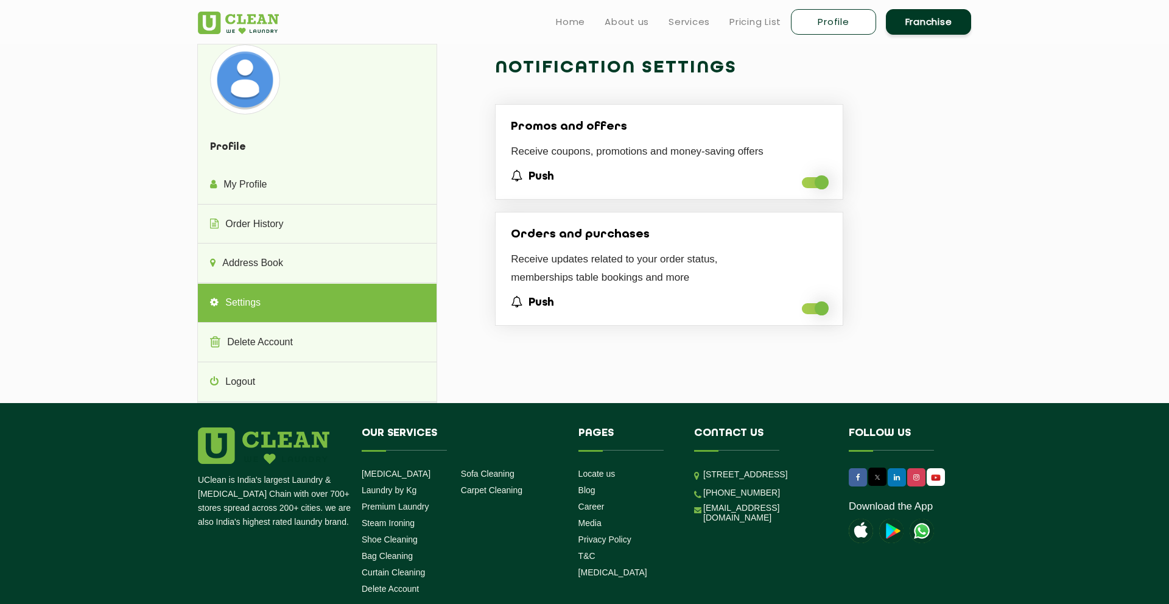
drag, startPoint x: 807, startPoint y: 176, endPoint x: 788, endPoint y: 221, distance: 48.8
click at [788, 221] on div "Promos and offers Receive coupons, promotions and money-saving offers Push Orde…" at bounding box center [669, 221] width 348 height 234
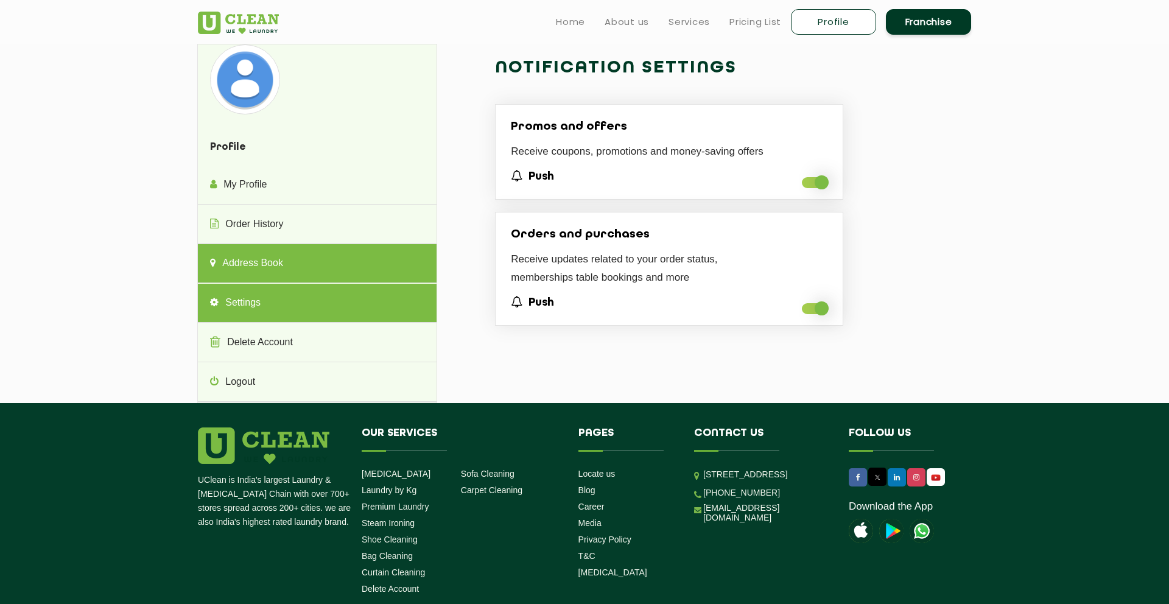
click at [398, 253] on link "Address Book" at bounding box center [317, 263] width 238 height 39
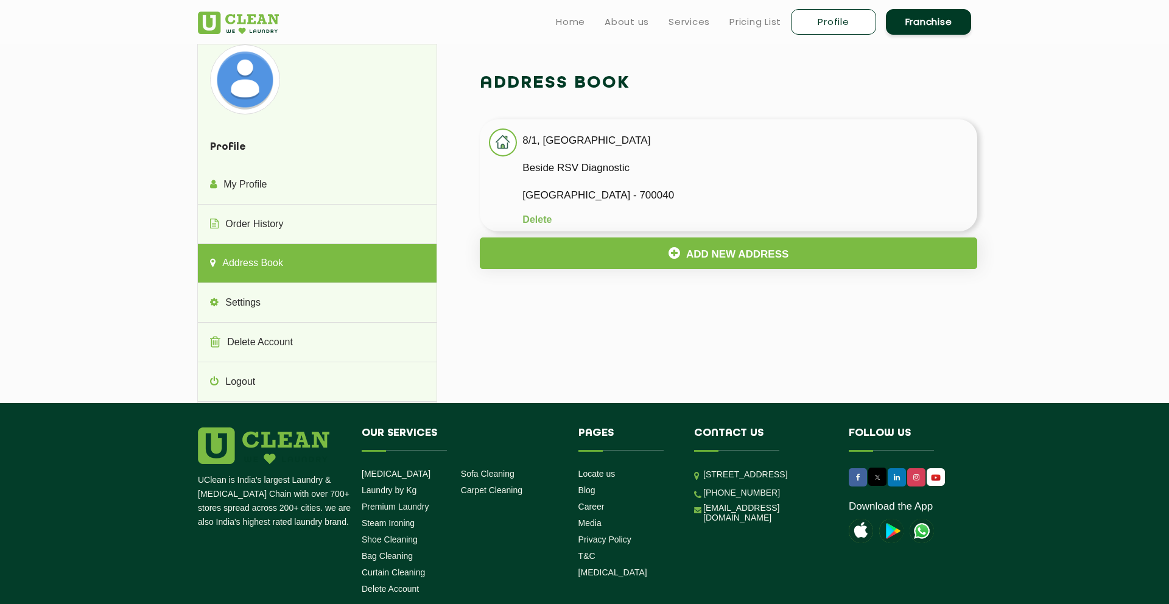
click at [573, 166] on p "Beside RSV Diagnostic" at bounding box center [749, 168] width 455 height 18
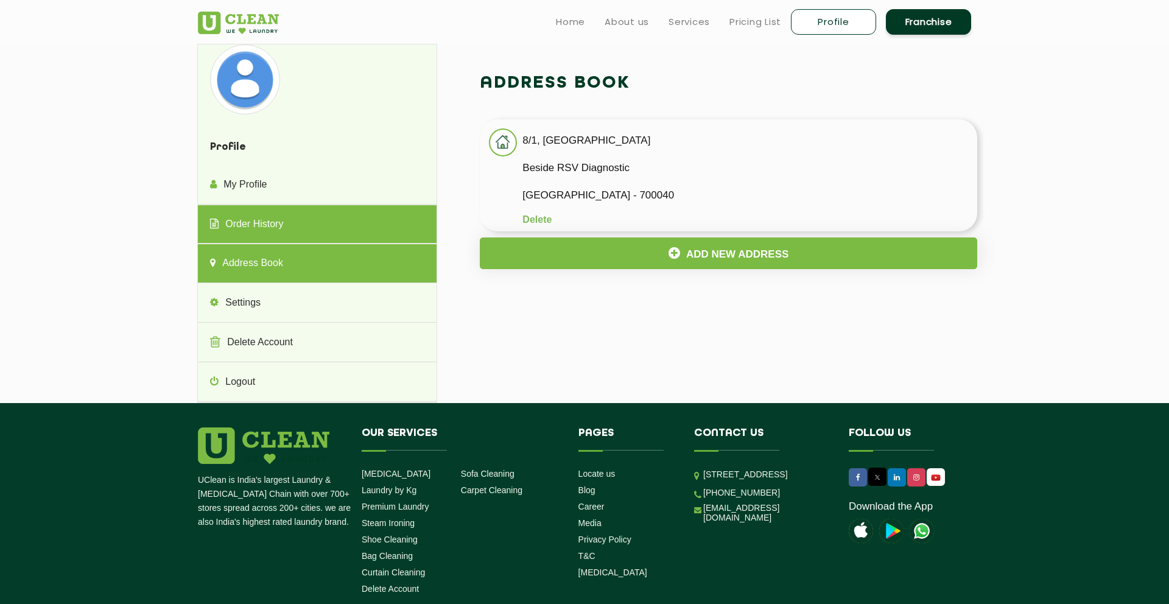
click at [350, 223] on link "Order History" at bounding box center [317, 224] width 238 height 39
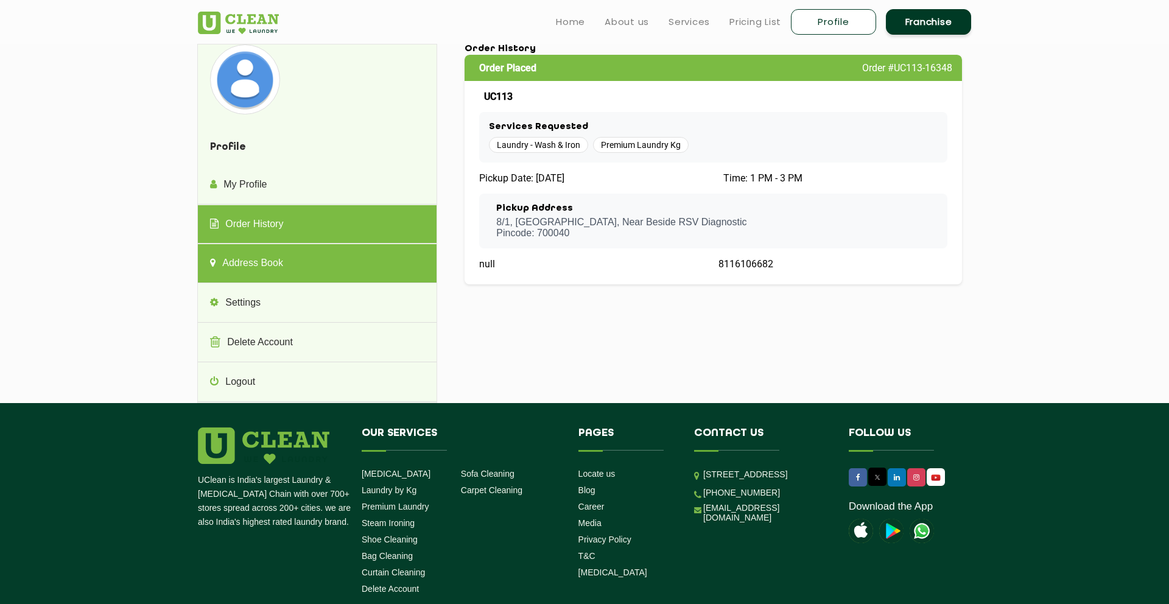
click at [275, 251] on link "Address Book" at bounding box center [317, 263] width 238 height 39
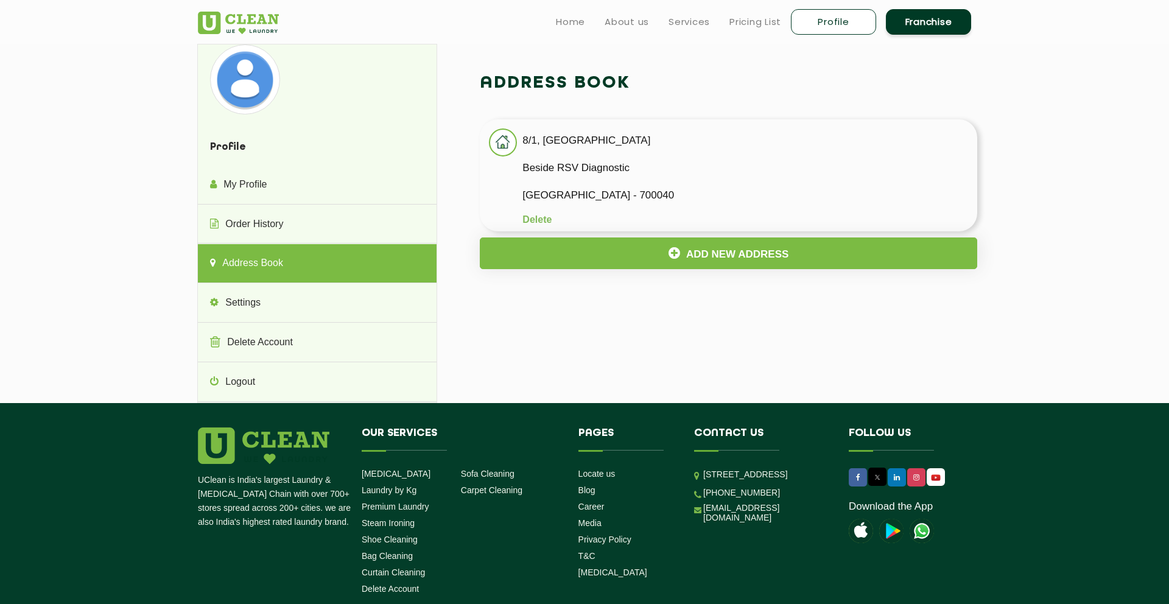
click at [545, 155] on li "8/1, [GEOGRAPHIC_DATA] [GEOGRAPHIC_DATA] RSV Diagnostic [GEOGRAPHIC_DATA] - 700…" at bounding box center [728, 175] width 497 height 112
click at [503, 141] on img at bounding box center [503, 143] width 26 height 26
click at [520, 206] on li "8/1, [GEOGRAPHIC_DATA] [GEOGRAPHIC_DATA] RSV Diagnostic [GEOGRAPHIC_DATA] - 700…" at bounding box center [728, 175] width 497 height 112
click at [555, 190] on p "[GEOGRAPHIC_DATA] - 700040" at bounding box center [749, 195] width 455 height 18
click at [572, 18] on link "Home" at bounding box center [570, 22] width 29 height 15
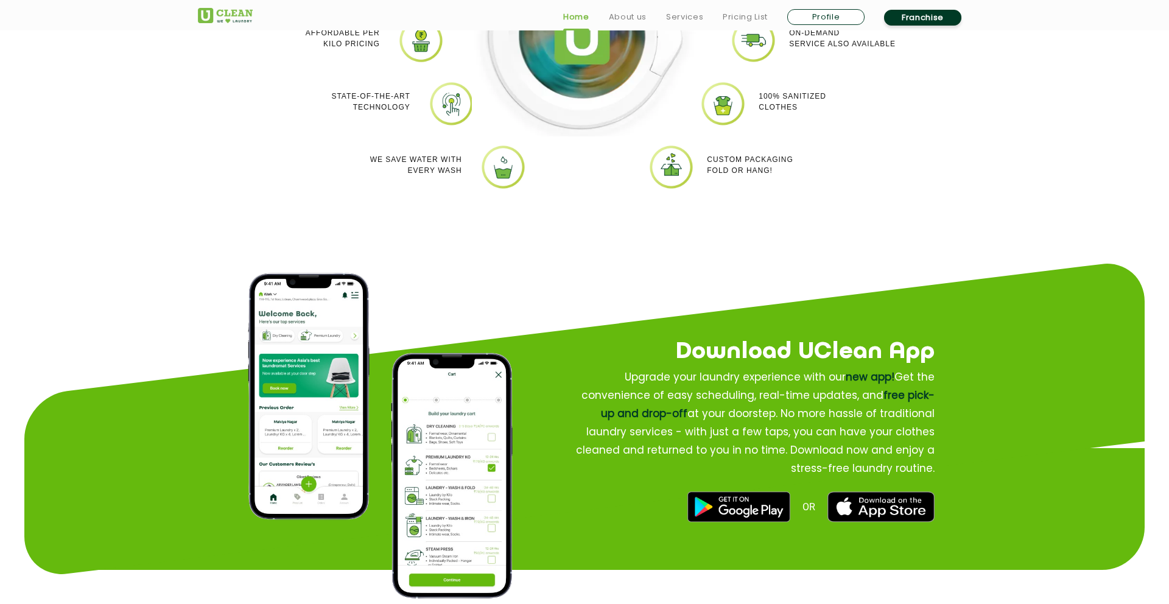
scroll to position [1291, 0]
